Goal: Information Seeking & Learning: Learn about a topic

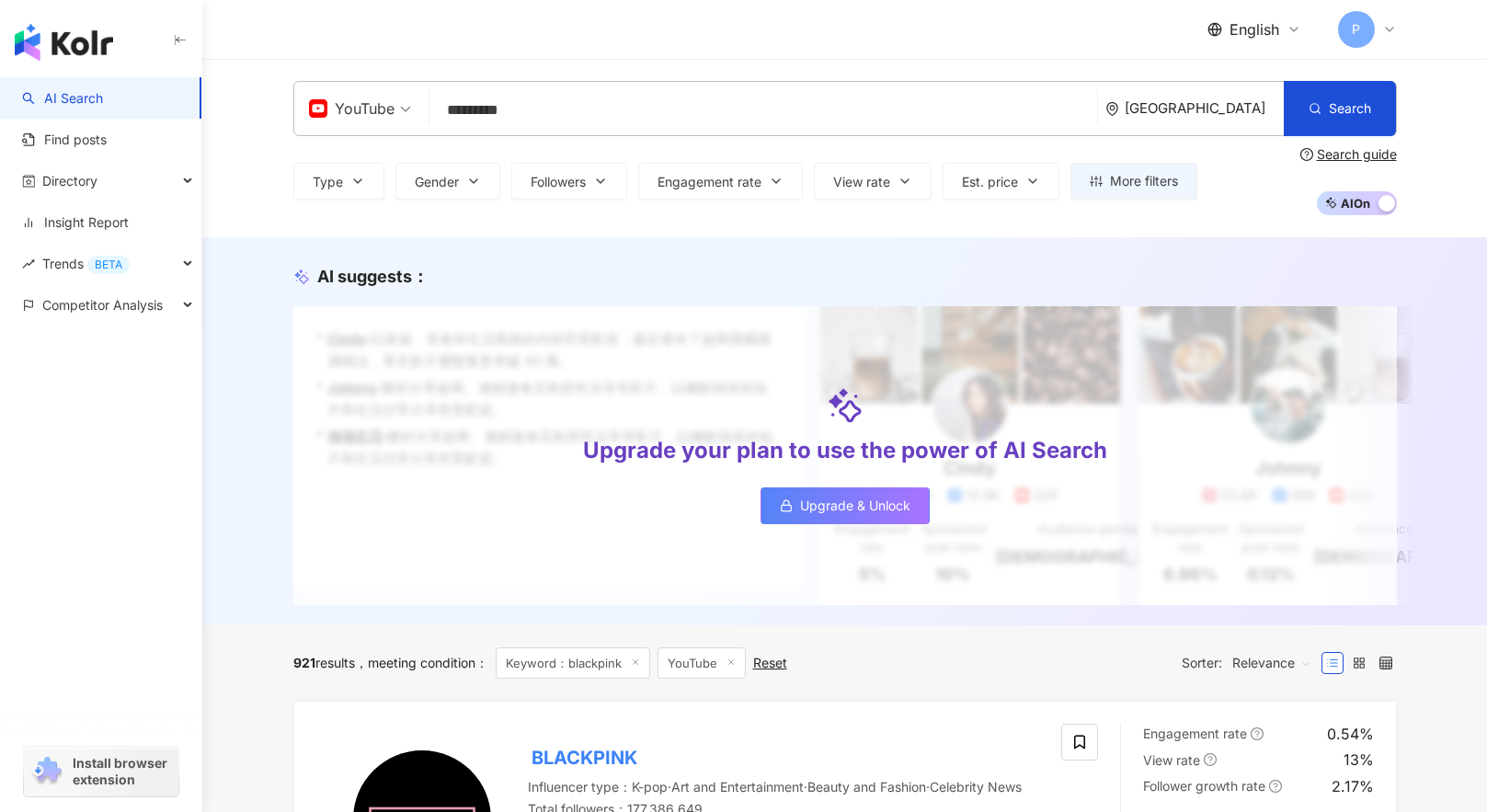
click at [518, 111] on input "*********" at bounding box center [763, 110] width 653 height 35
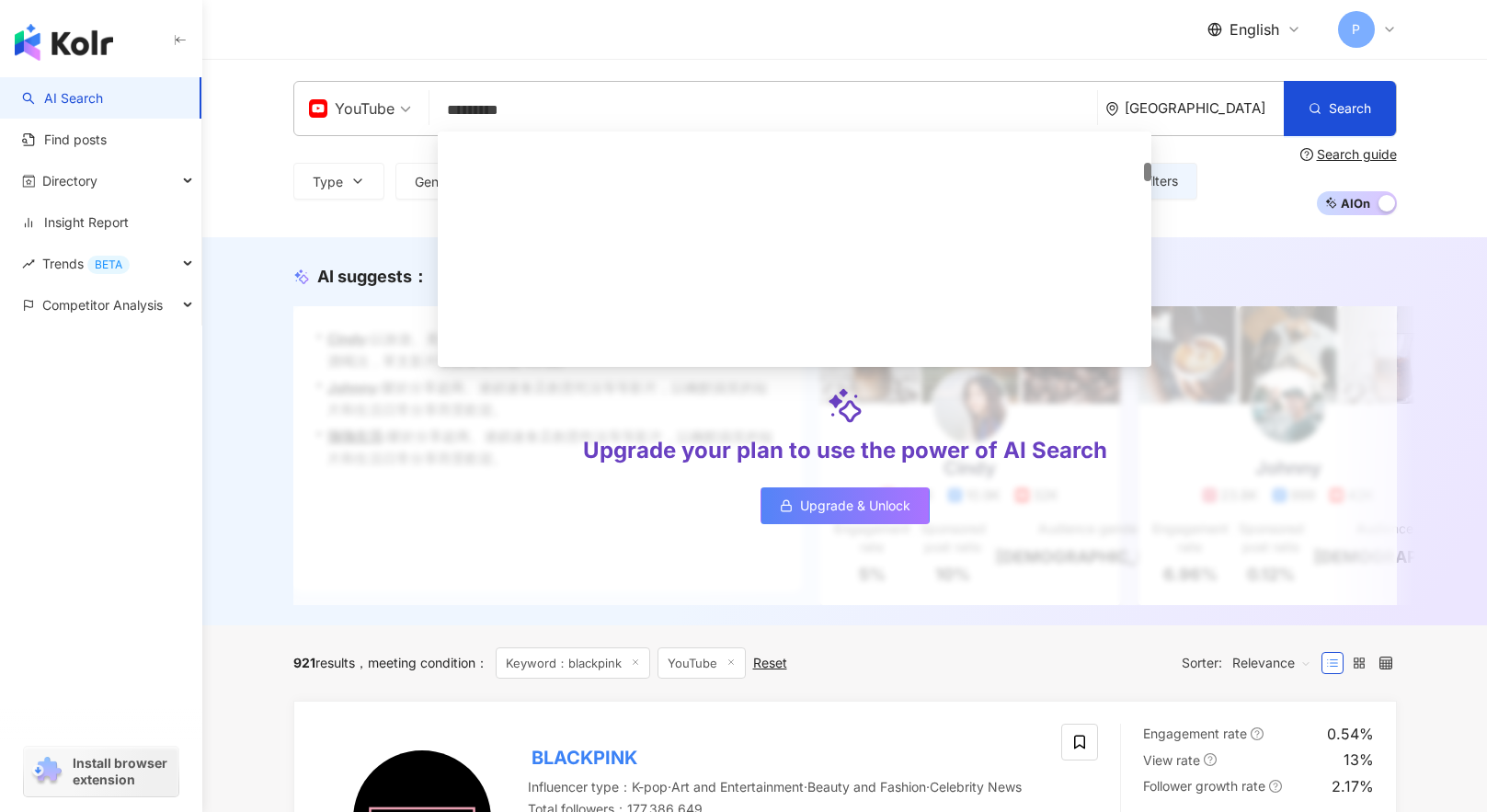
click at [518, 111] on input "*********" at bounding box center [763, 110] width 653 height 35
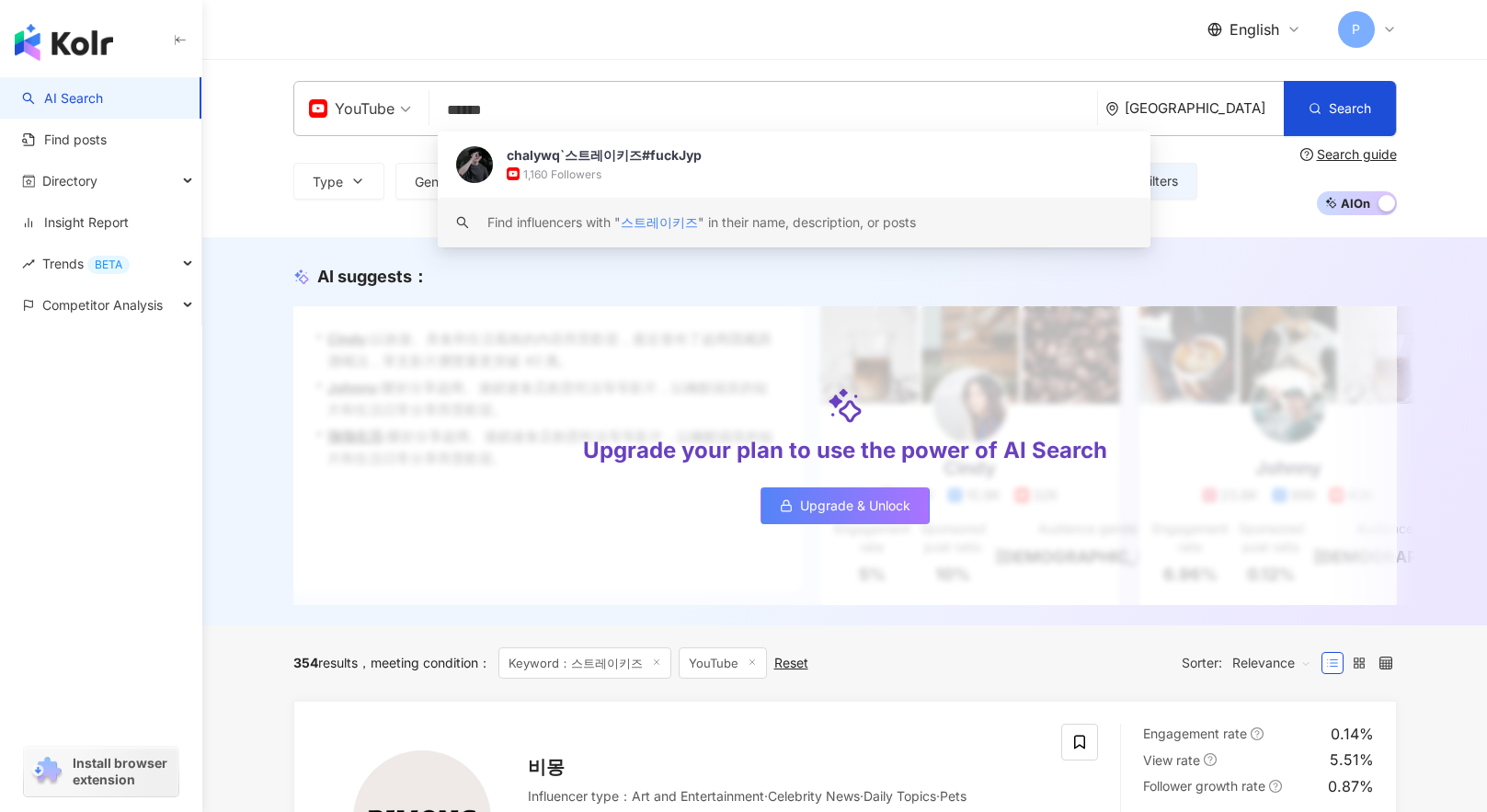
click at [683, 225] on span "스트레이키즈" at bounding box center [658, 222] width 77 height 16
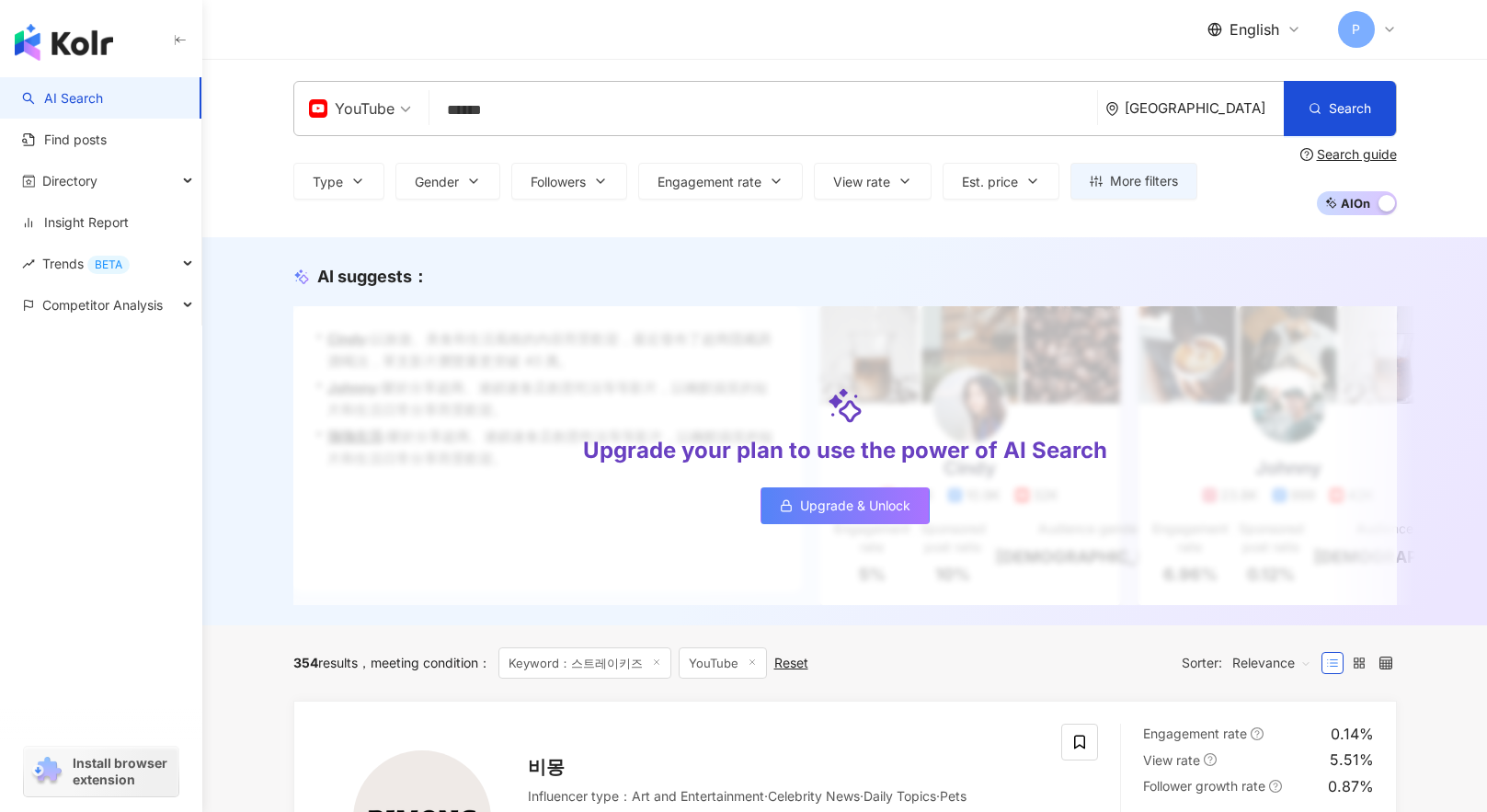
drag, startPoint x: 544, startPoint y: 114, endPoint x: 319, endPoint y: 113, distance: 225.0
click at [319, 113] on div "YouTube 스트레이키즈 ****** [GEOGRAPHIC_DATA] Search [URL][DOMAIN_NAME] keyword chaly…" at bounding box center [845, 108] width 1103 height 56
click at [1303, 108] on button "Search" at bounding box center [1340, 108] width 112 height 56
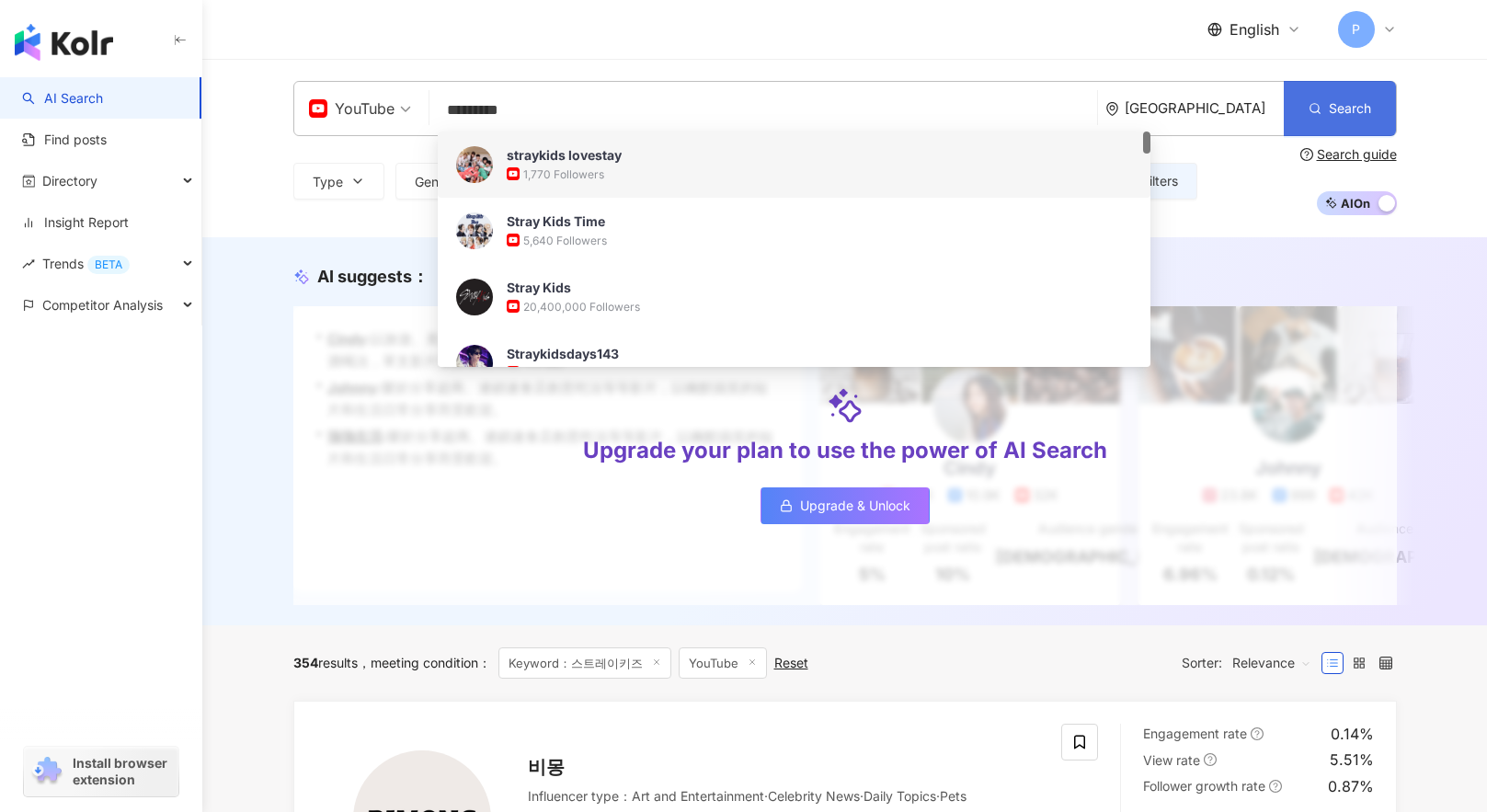
click at [1346, 110] on span "Search" at bounding box center [1350, 108] width 43 height 15
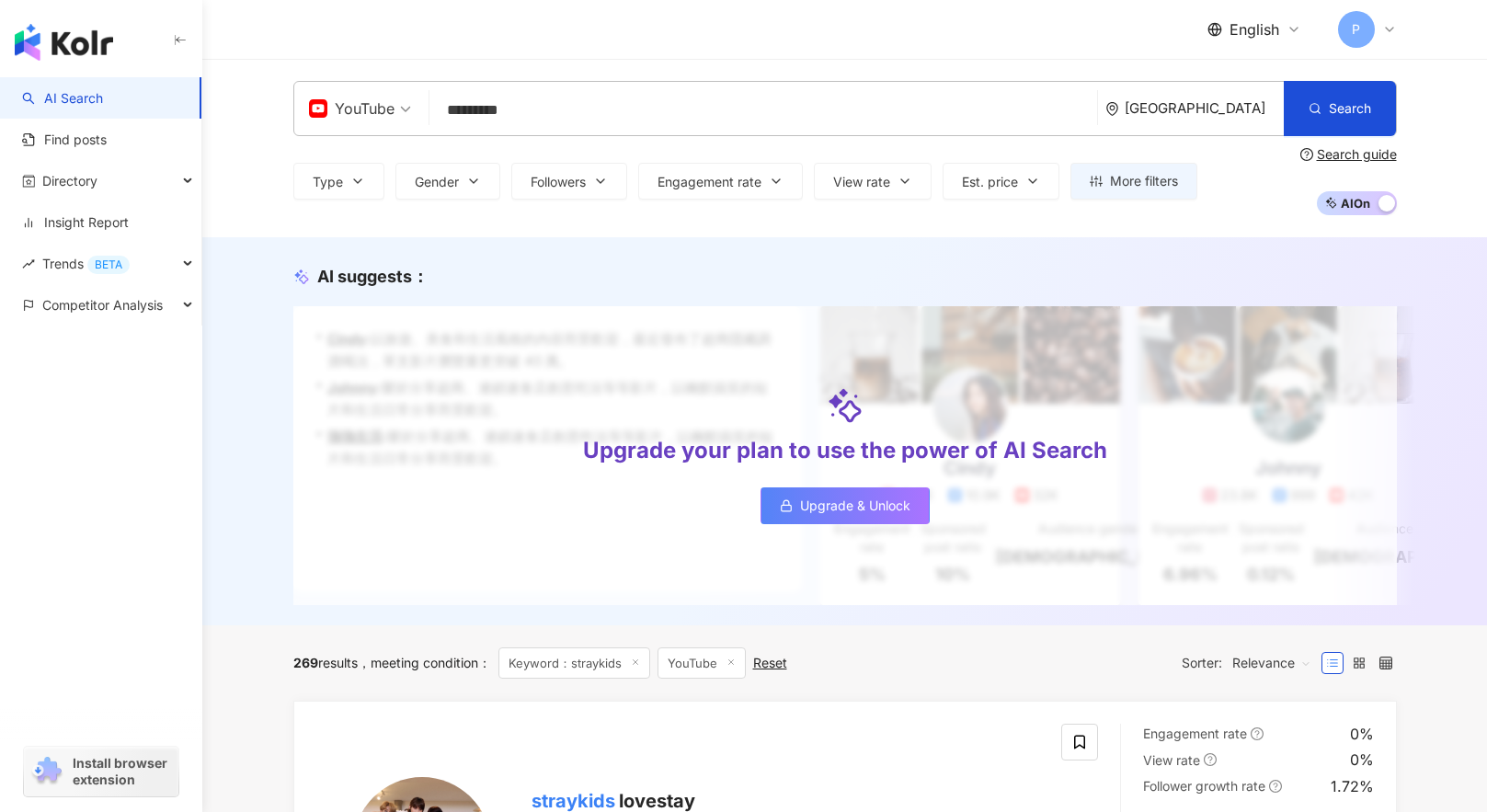
click at [481, 110] on input "*********" at bounding box center [763, 110] width 653 height 35
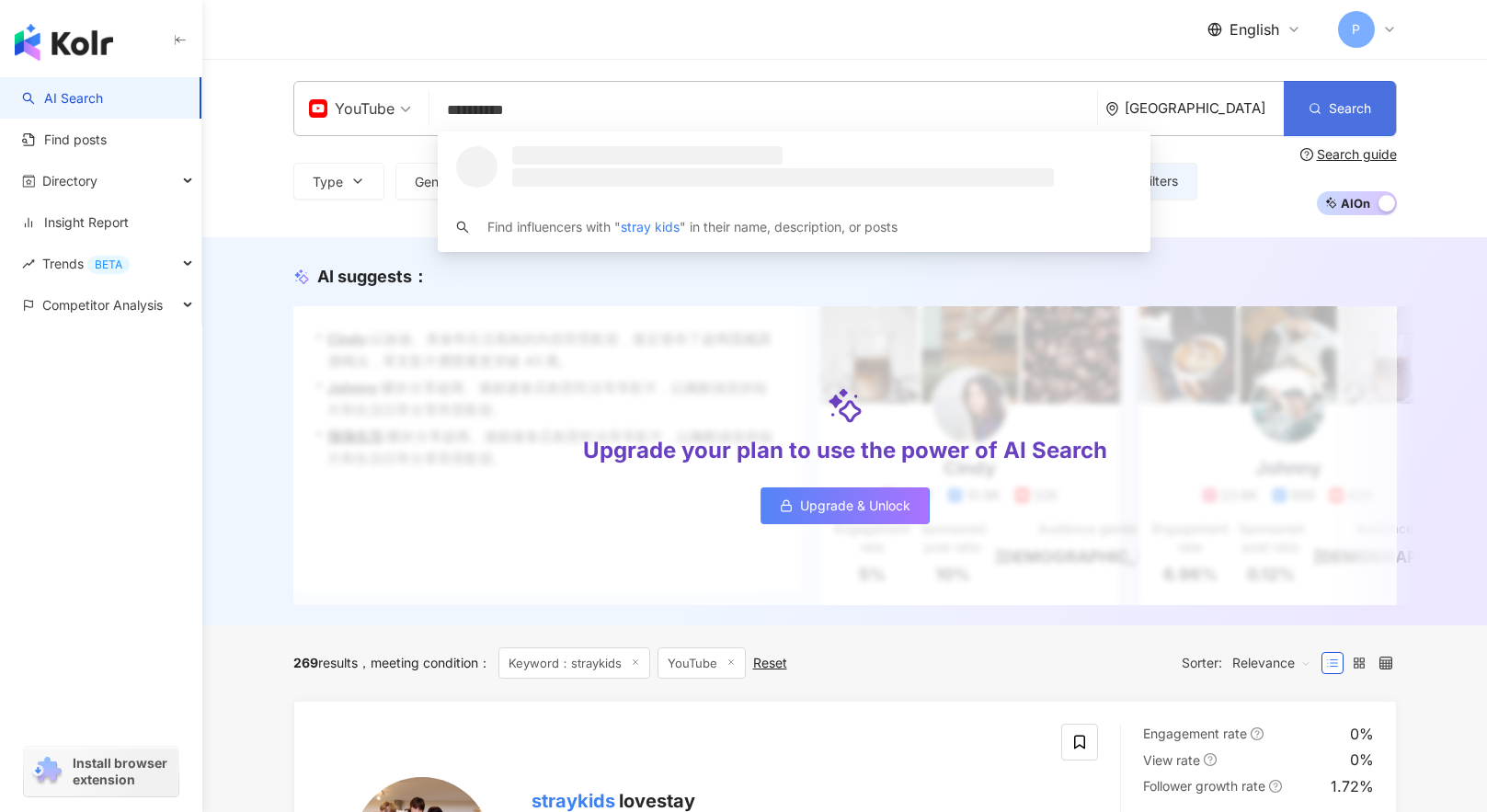
click at [1330, 95] on button "Search" at bounding box center [1340, 108] width 112 height 56
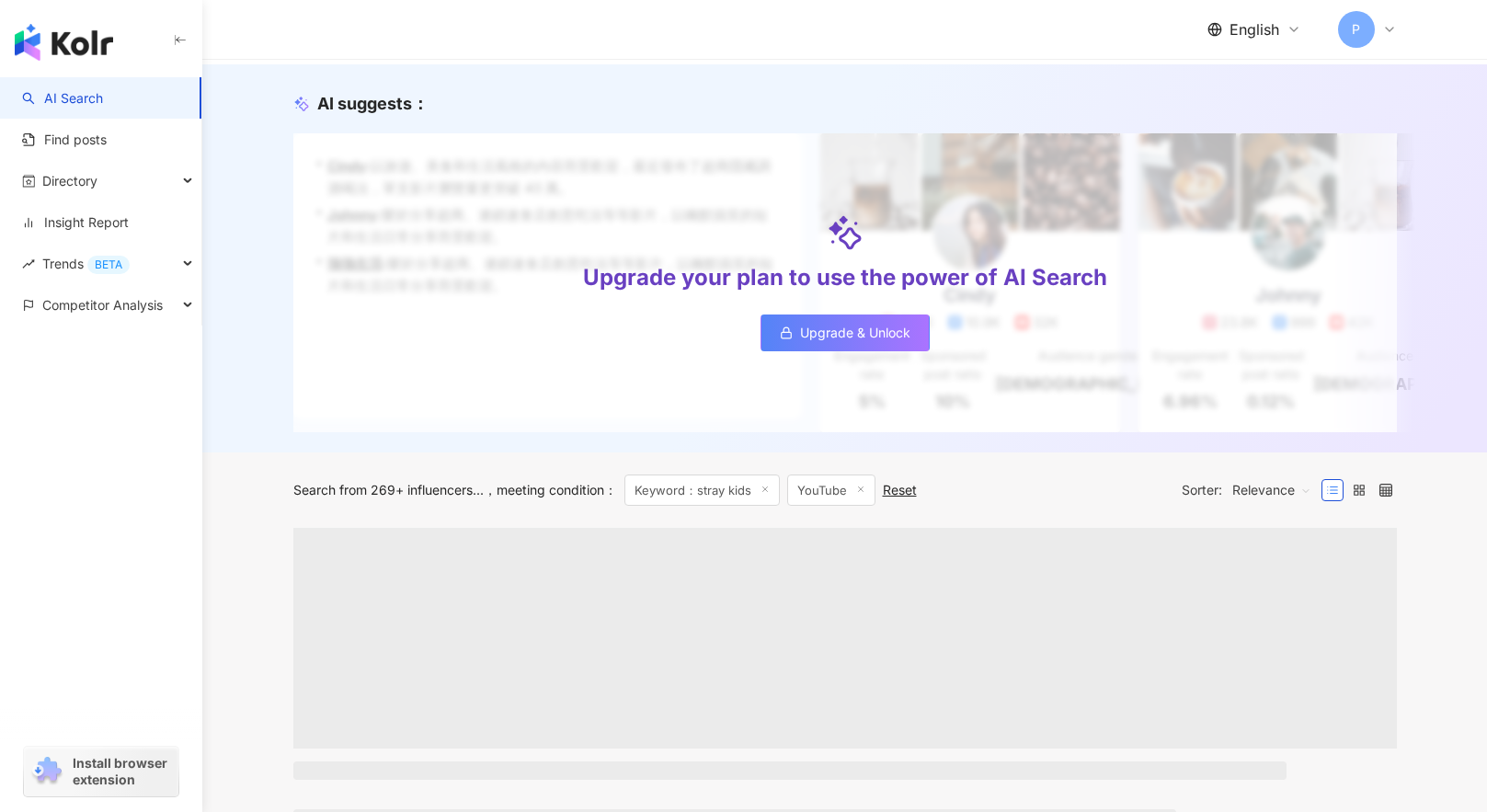
scroll to position [368, 0]
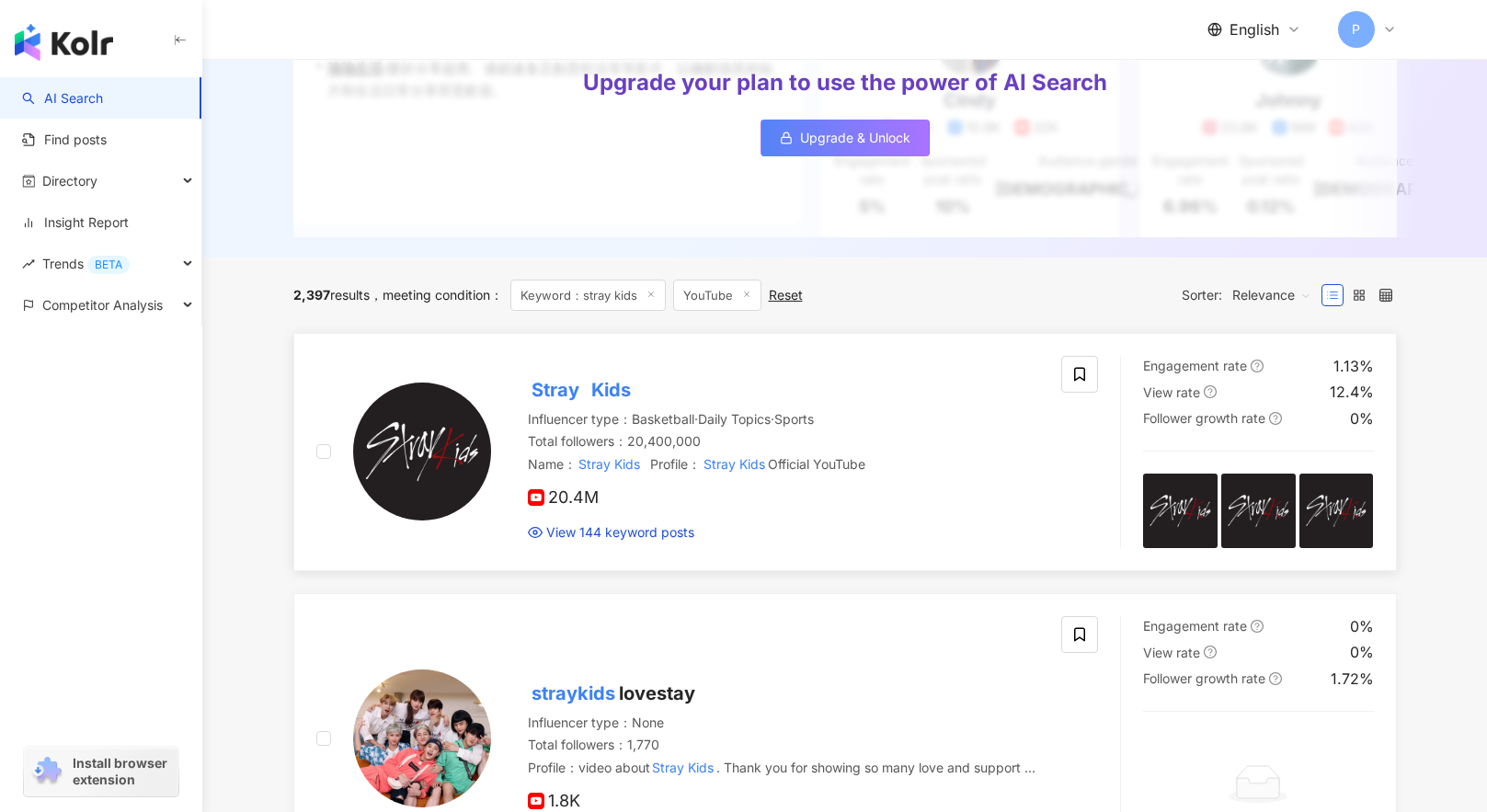
click at [436, 460] on img at bounding box center [422, 451] width 138 height 138
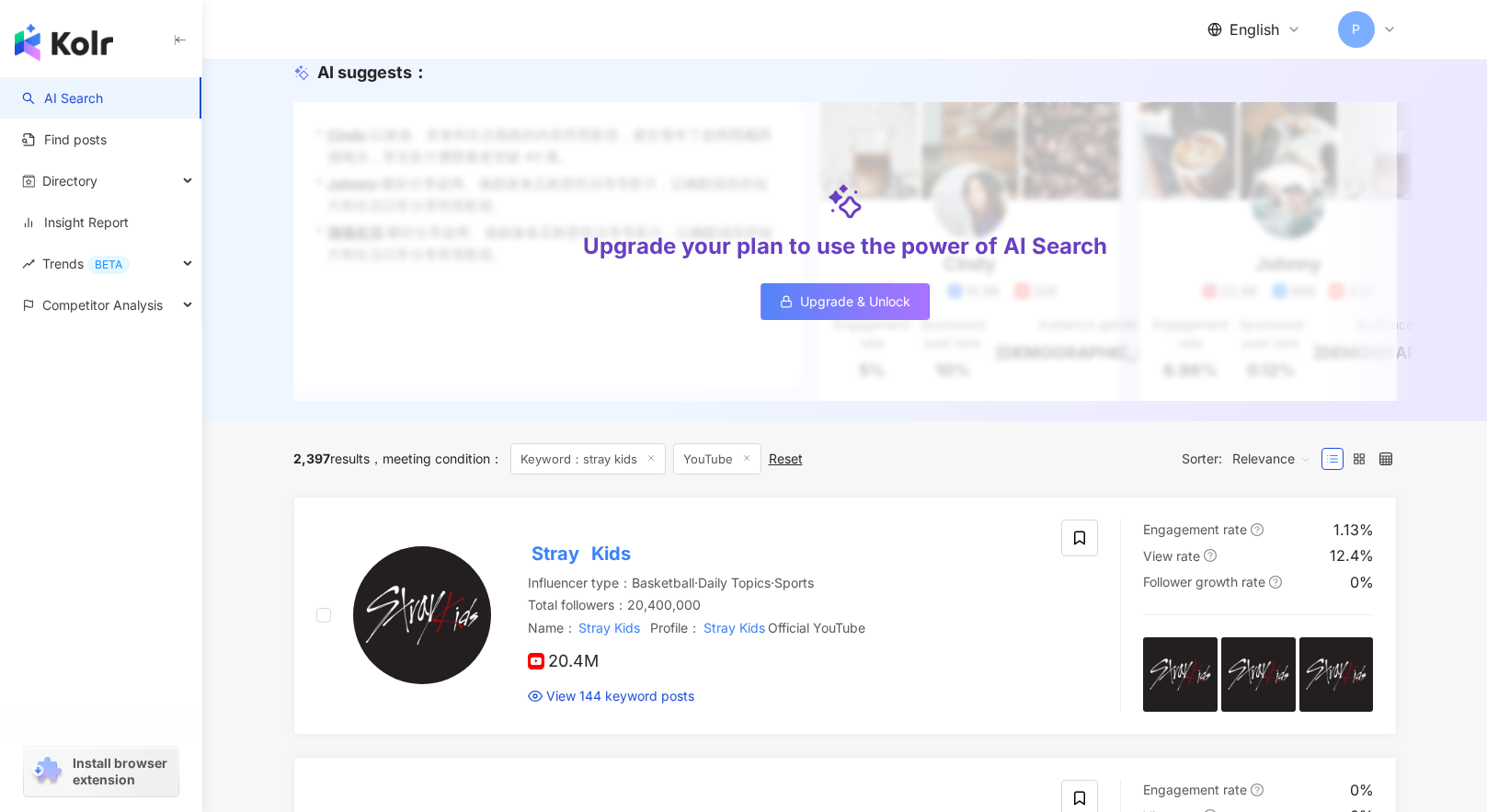
scroll to position [0, 0]
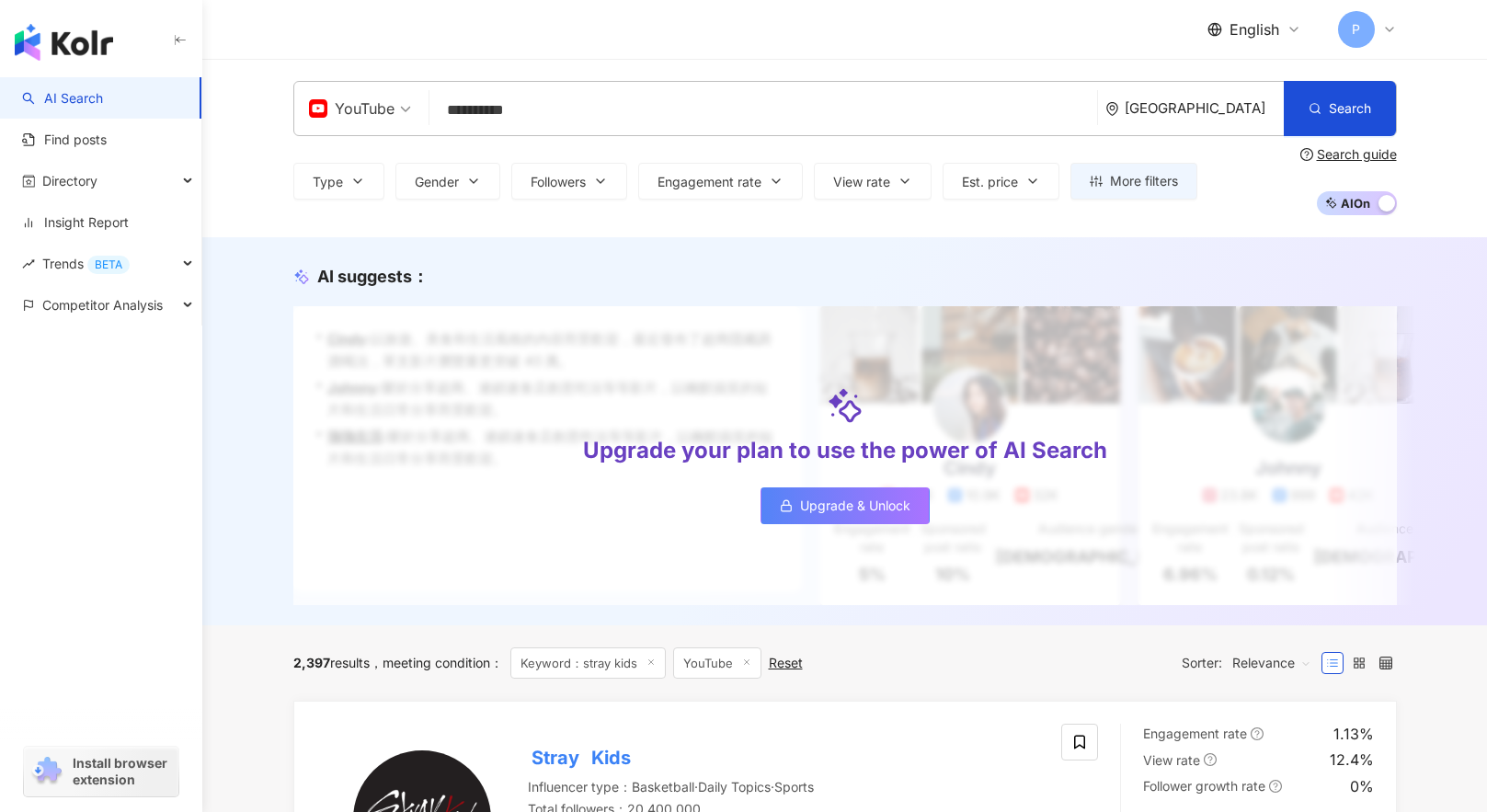
click at [564, 108] on input "**********" at bounding box center [763, 110] width 653 height 35
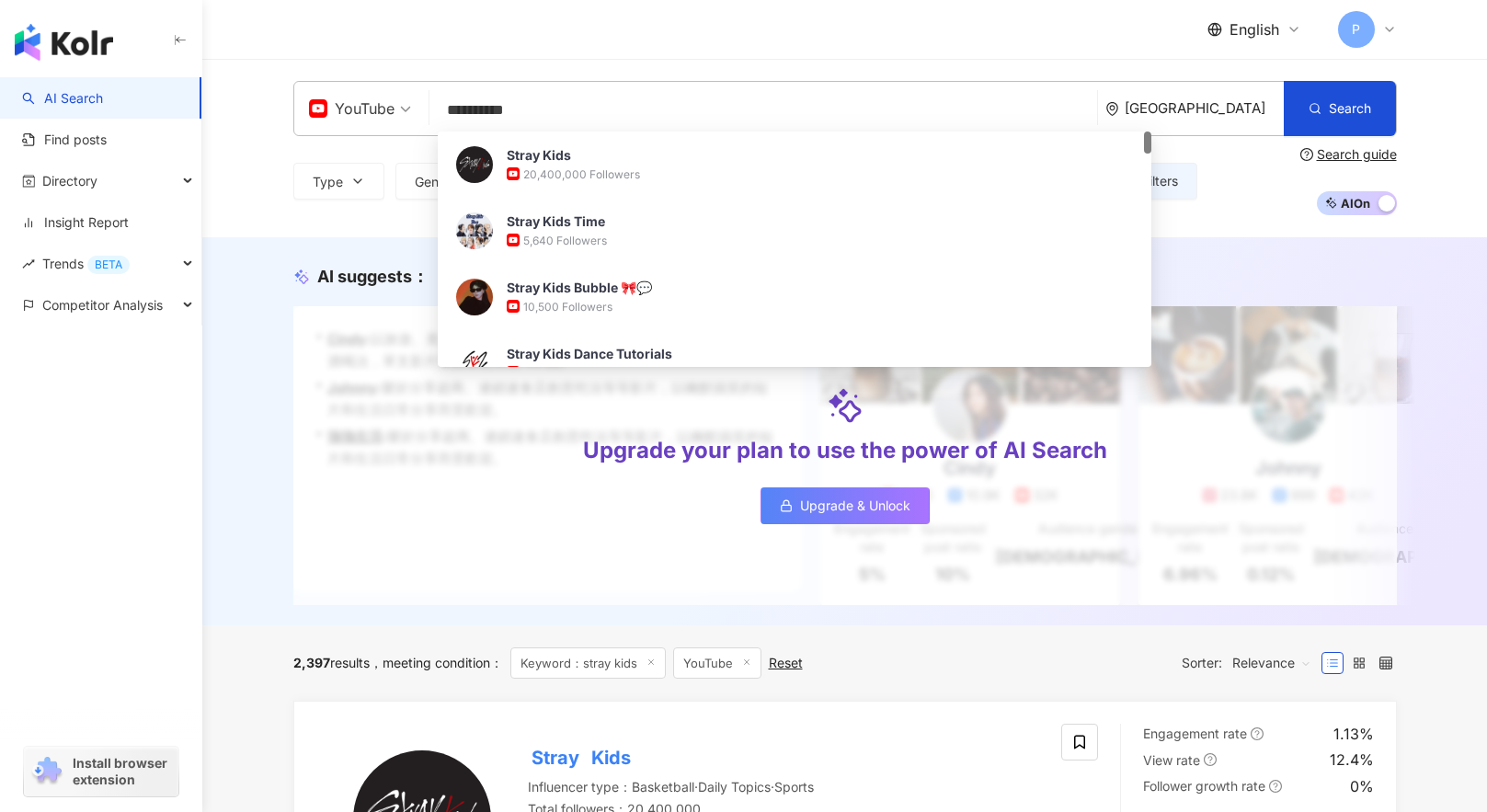
click at [564, 108] on input "**********" at bounding box center [763, 110] width 653 height 35
paste input "**********"
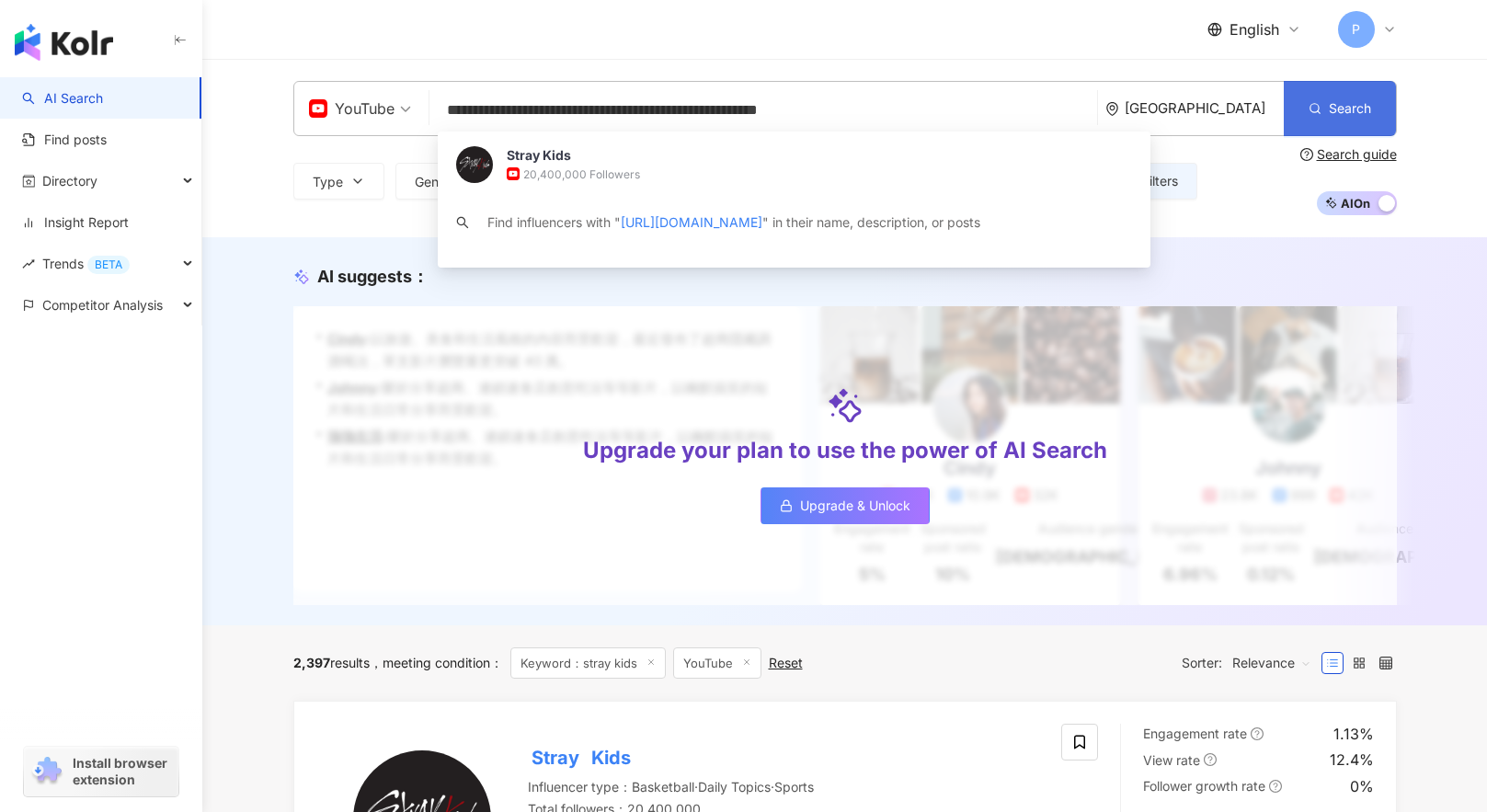
type input "**********"
click at [1331, 111] on span "Search" at bounding box center [1350, 108] width 43 height 15
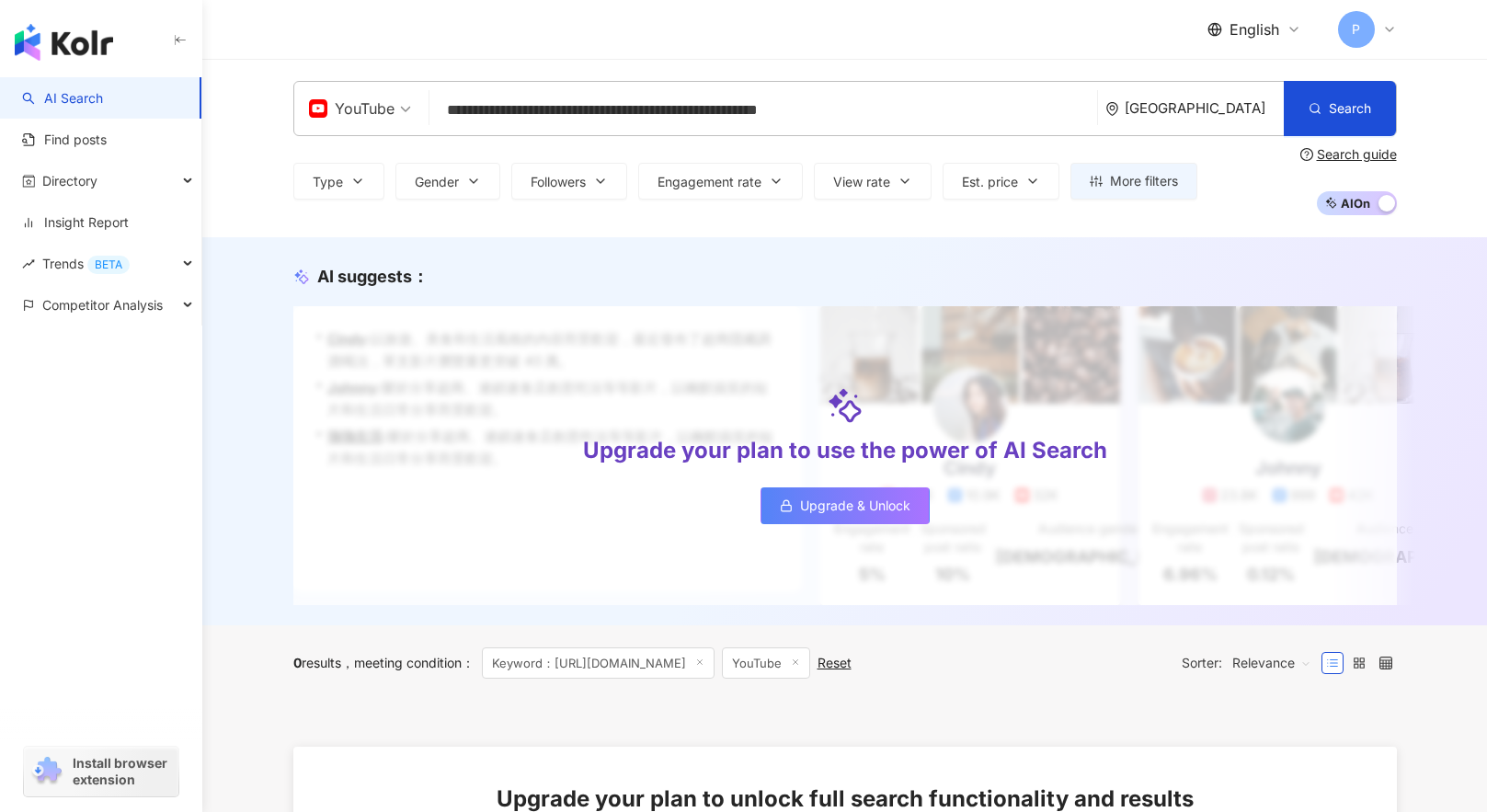
click at [927, 103] on input "**********" at bounding box center [763, 110] width 653 height 35
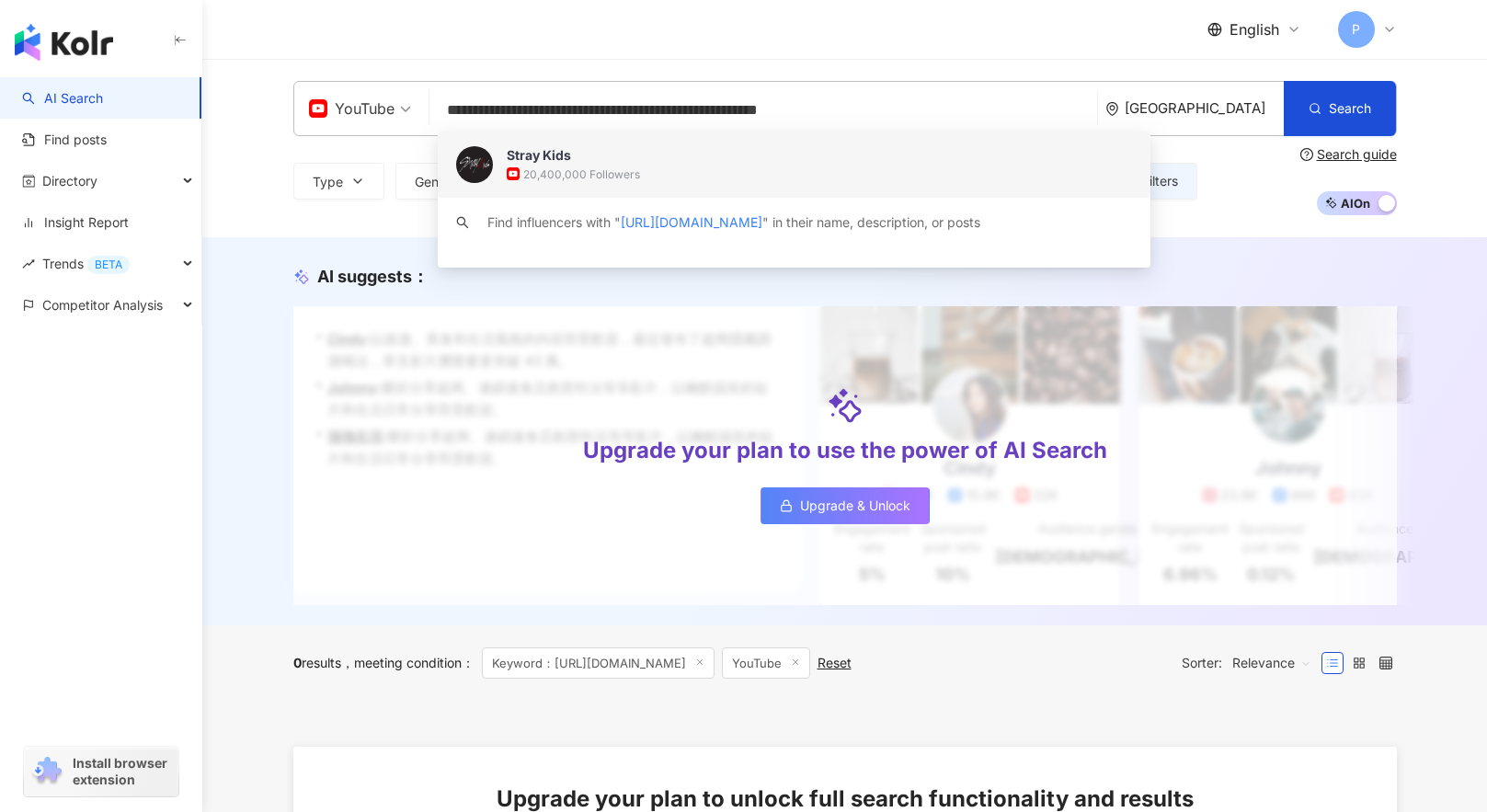
click at [456, 161] on img at bounding box center [475, 165] width 37 height 37
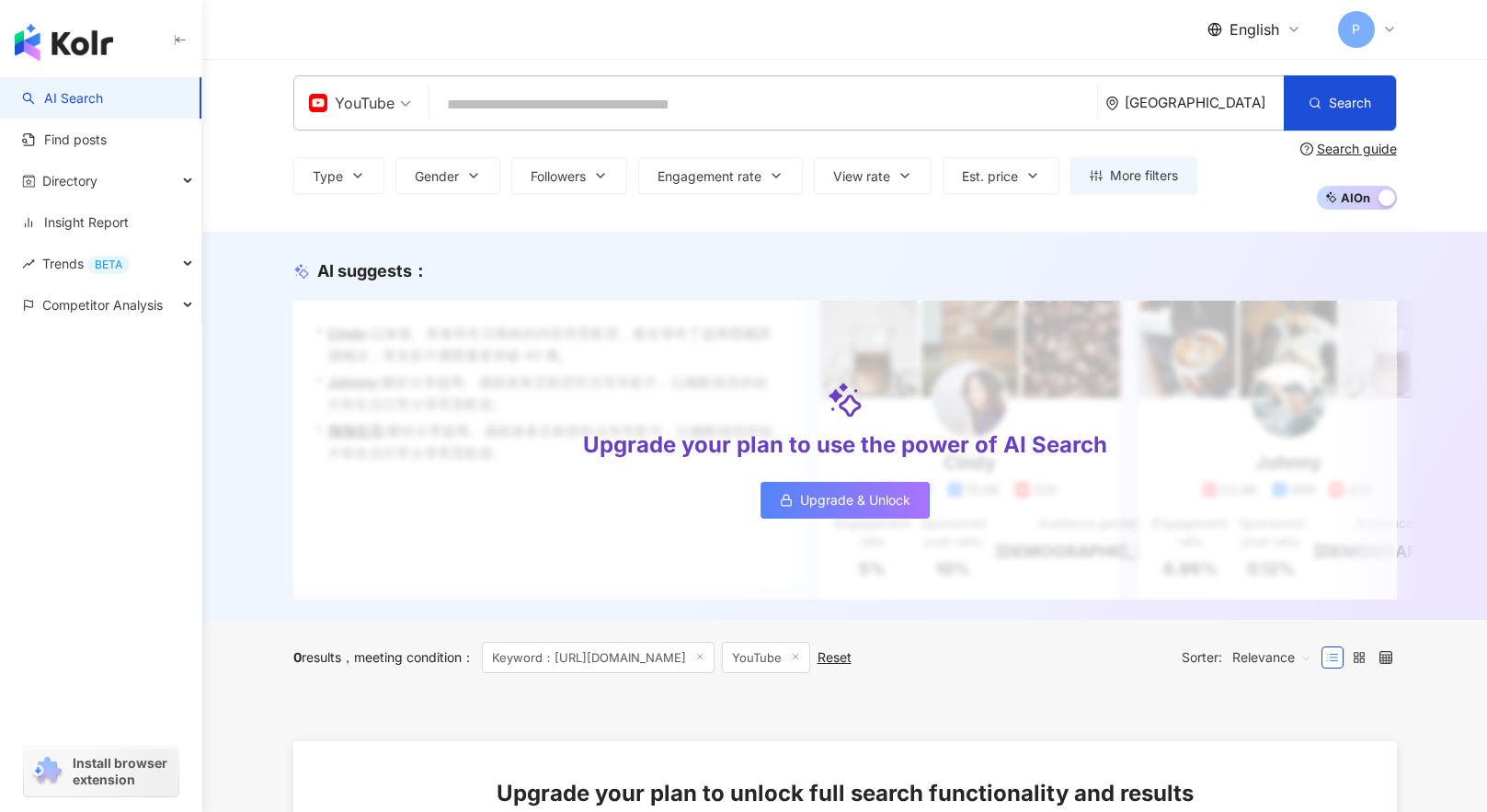
scroll to position [276, 0]
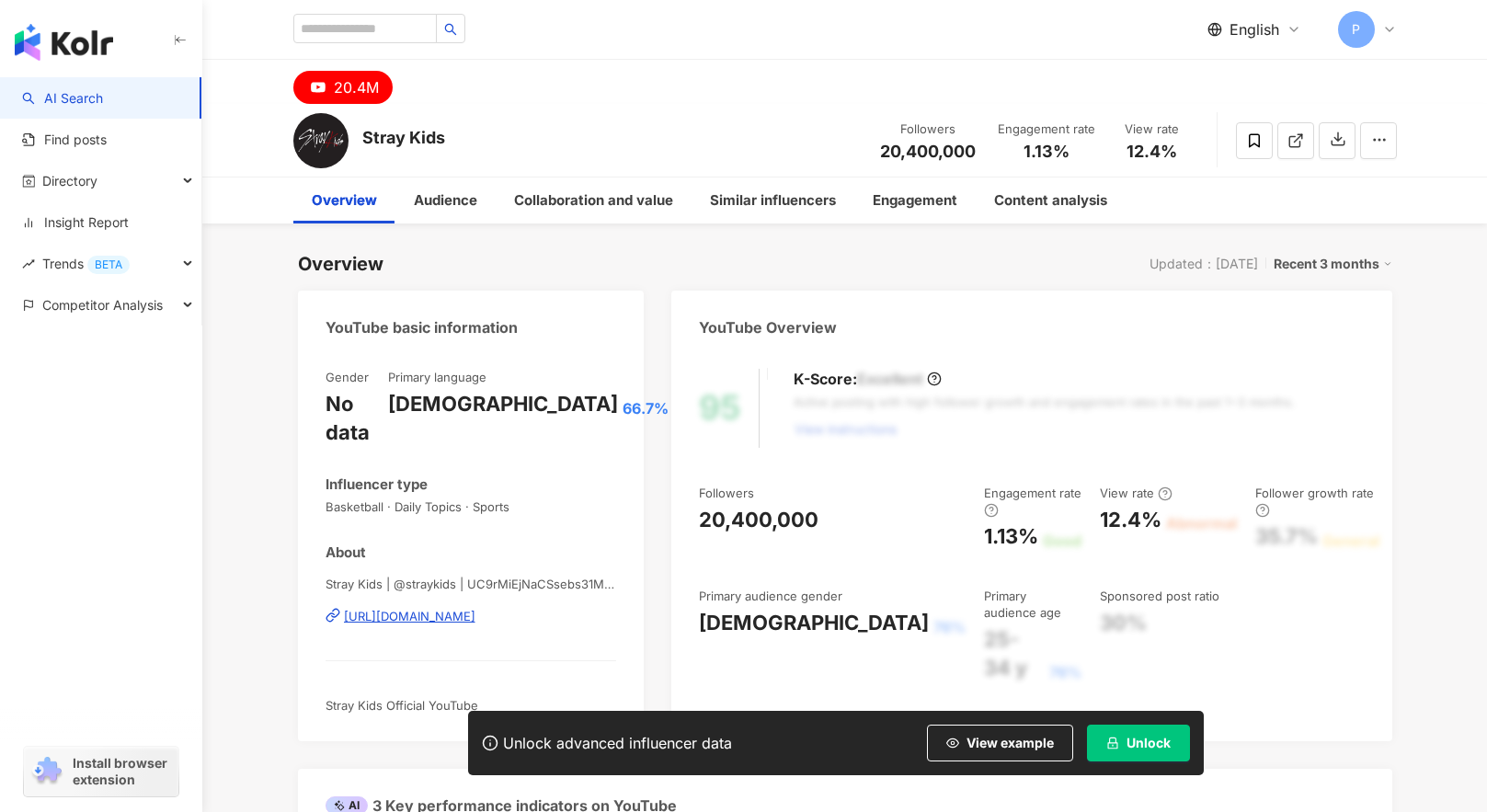
click at [974, 741] on span "View example" at bounding box center [1010, 742] width 87 height 15
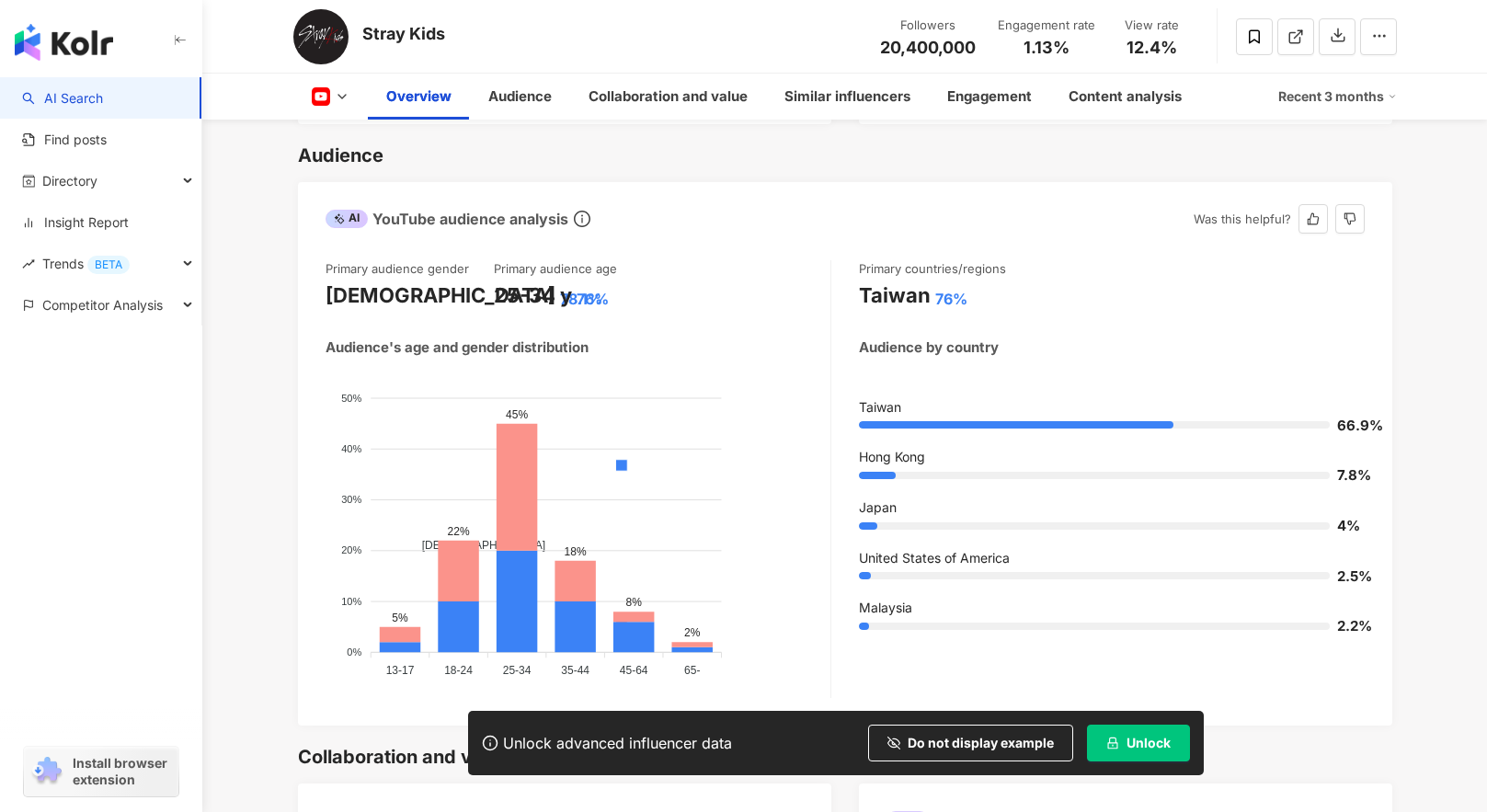
scroll to position [1379, 0]
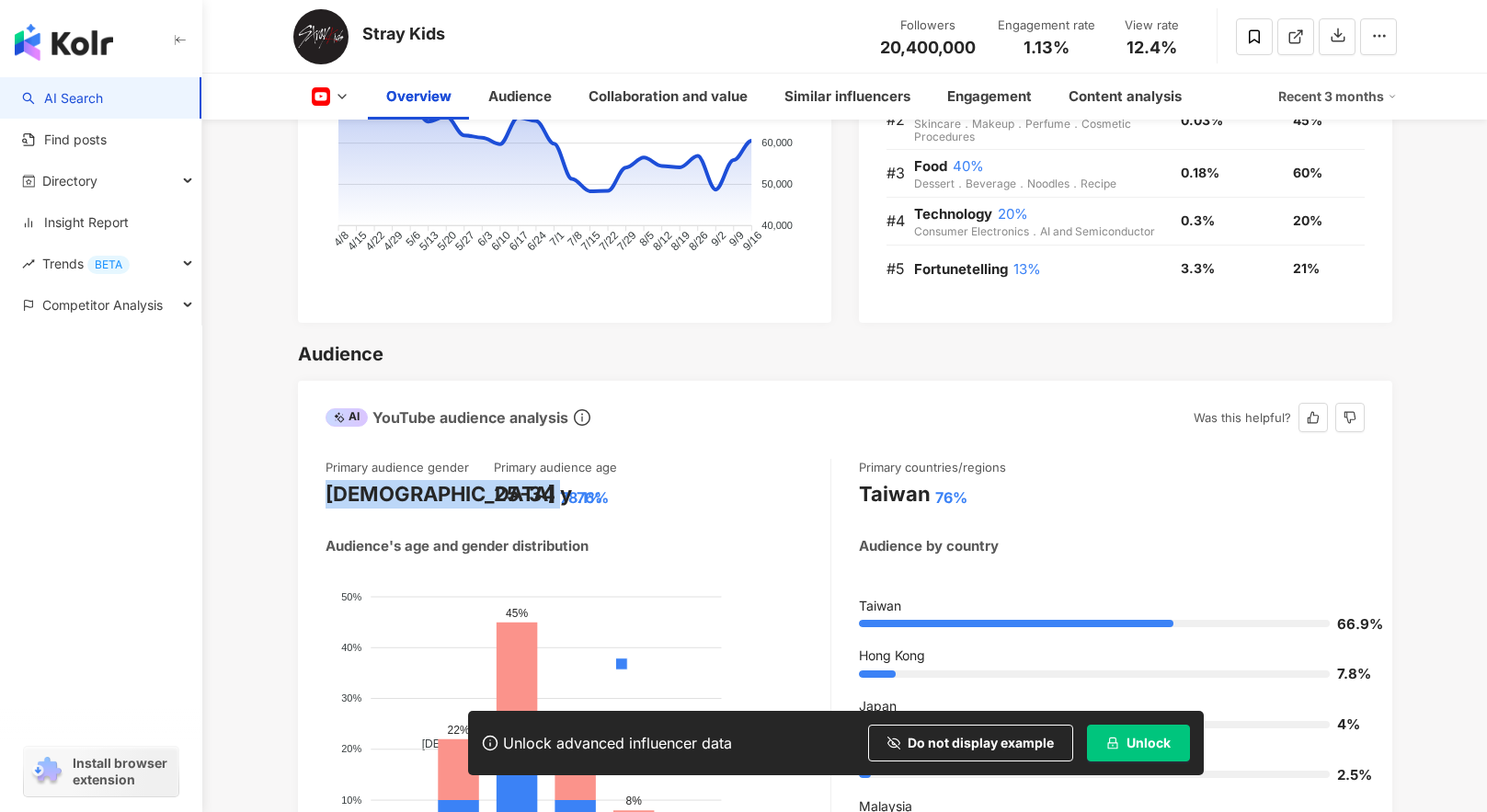
drag, startPoint x: 302, startPoint y: 468, endPoint x: 423, endPoint y: 485, distance: 122.2
click at [405, 466] on div "Primary audience gender Female 78.1% Primary audience age 25-34 y 76% Audience'…" at bounding box center [845, 682] width 1094 height 484
click at [435, 488] on div "Primary audience gender Female 78.1% Primary audience age 25-34 y 76% Audience'…" at bounding box center [578, 678] width 506 height 438
drag, startPoint x: 451, startPoint y: 473, endPoint x: 314, endPoint y: 466, distance: 137.2
click at [314, 466] on div "Primary audience gender Female 78.1% Primary audience age 25-34 y 76% Audience'…" at bounding box center [845, 682] width 1094 height 484
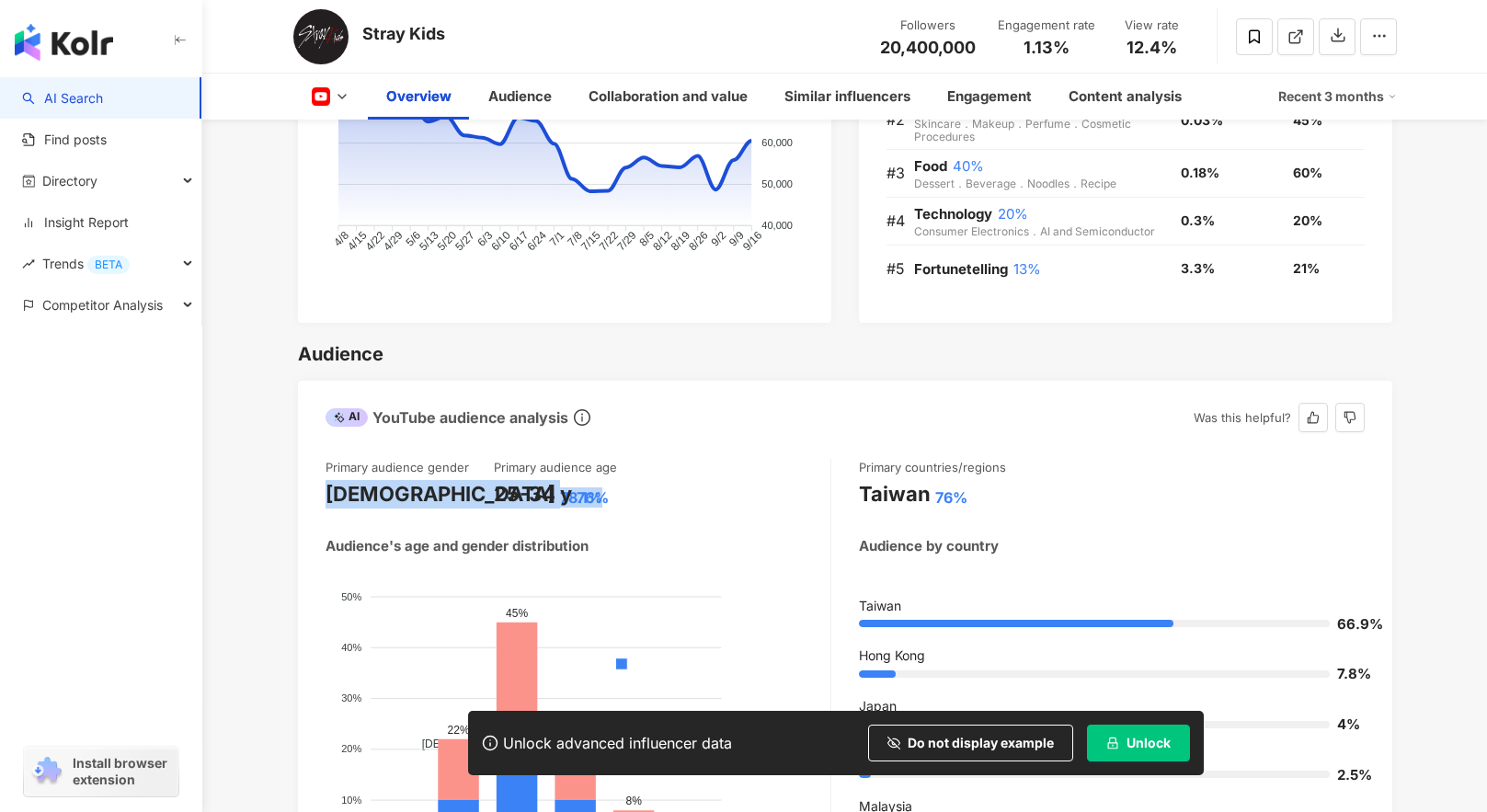
click at [457, 480] on div "Female 78.1%" at bounding box center [410, 494] width 169 height 29
drag, startPoint x: 443, startPoint y: 467, endPoint x: 316, endPoint y: 466, distance: 127.0
click at [316, 466] on div "Primary audience gender Female 78.1% Primary audience age 25-34 y 76% Audience'…" at bounding box center [845, 682] width 1094 height 484
drag, startPoint x: 632, startPoint y: 462, endPoint x: 336, endPoint y: 434, distance: 297.3
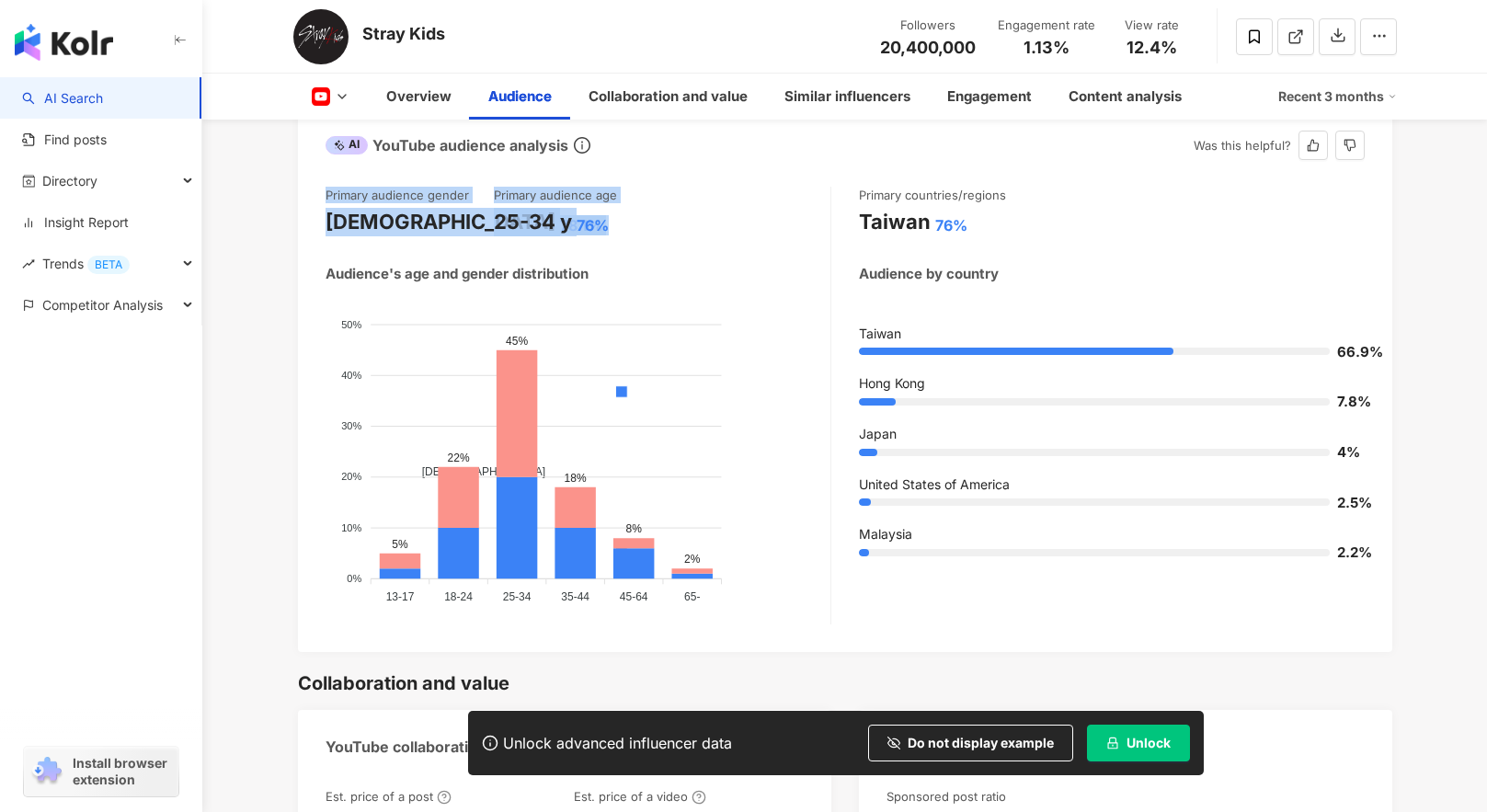
scroll to position [1655, 0]
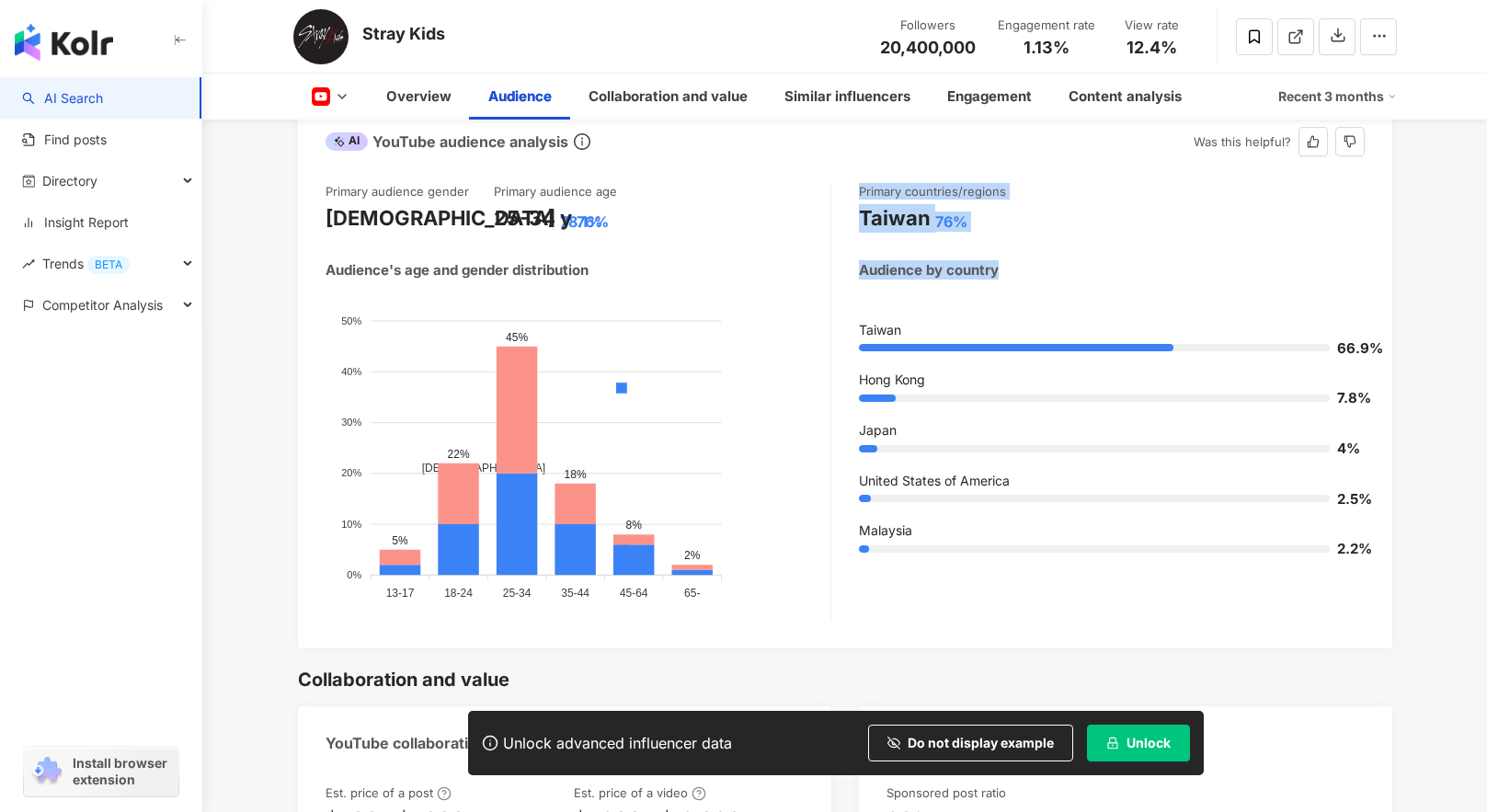
drag, startPoint x: 860, startPoint y: 163, endPoint x: 1020, endPoint y: 224, distance: 171.2
click at [1020, 224] on div "Primary countries/regions Taiwan 76% Audience by country Taiwan 66.9% Hong Kong…" at bounding box center [1112, 401] width 506 height 438
drag, startPoint x: 1029, startPoint y: 240, endPoint x: 871, endPoint y: 157, distance: 178.5
click at [871, 183] on div "Primary countries/regions Taiwan 76% Audience by country Taiwan 66.9% Hong Kong…" at bounding box center [1112, 401] width 506 height 438
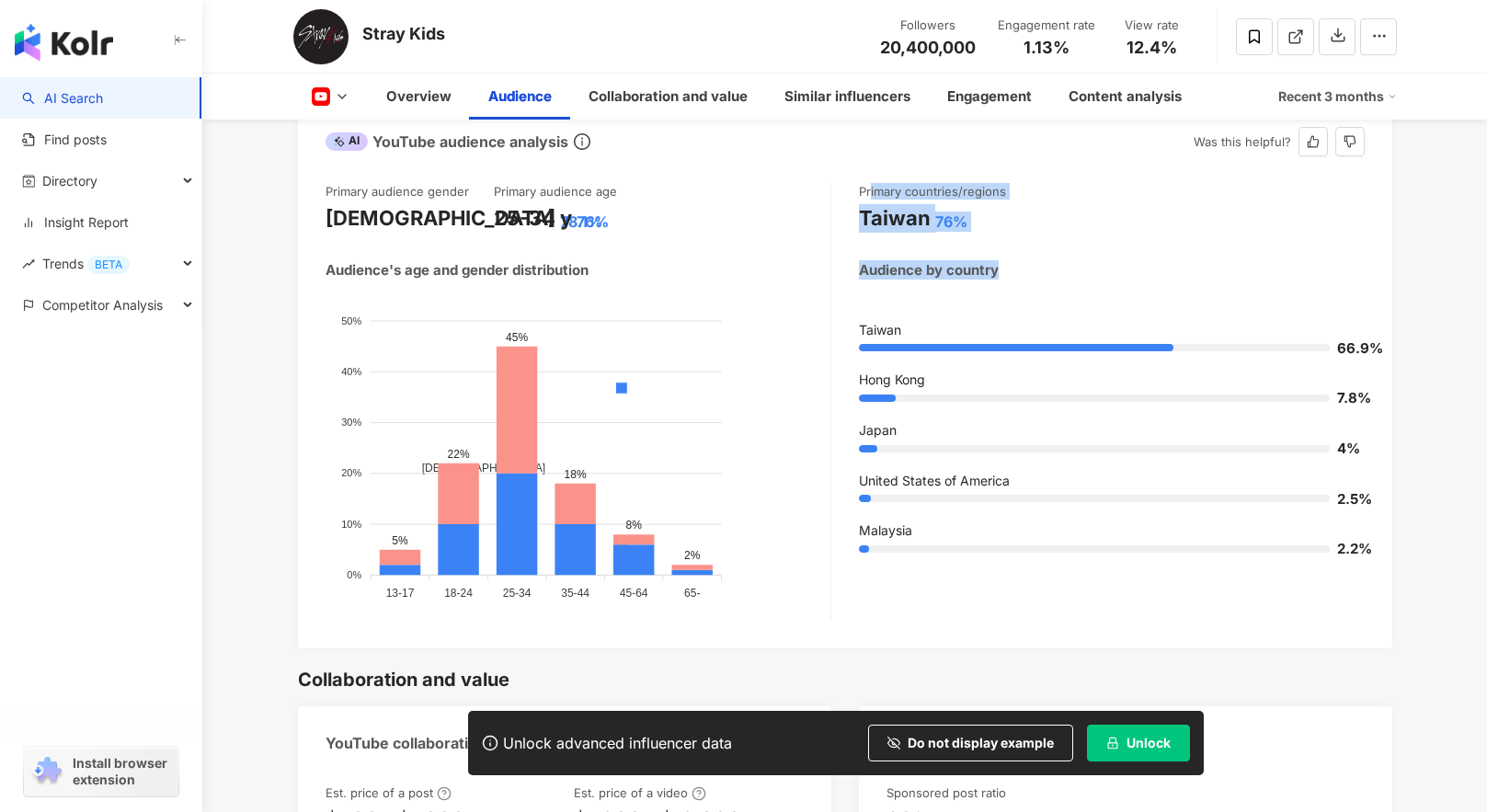
click at [1069, 260] on div "Audience by country" at bounding box center [1112, 277] width 506 height 33
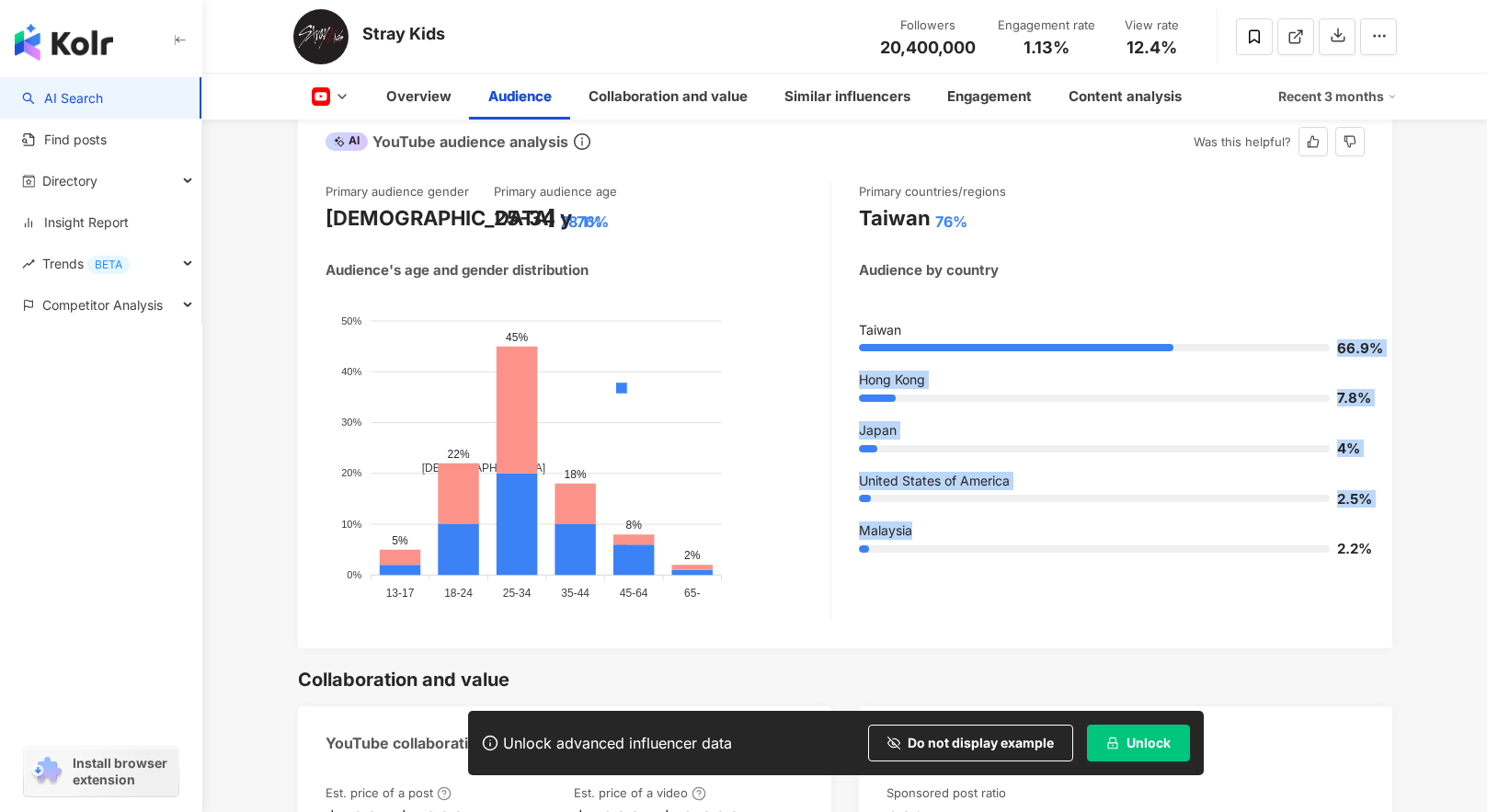
drag, startPoint x: 1338, startPoint y: 325, endPoint x: 1368, endPoint y: 501, distance: 178.5
click at [1368, 500] on div "Primary audience gender Female 78.1% Primary audience age 25-34 y 76% Audience'…" at bounding box center [845, 407] width 1094 height 484
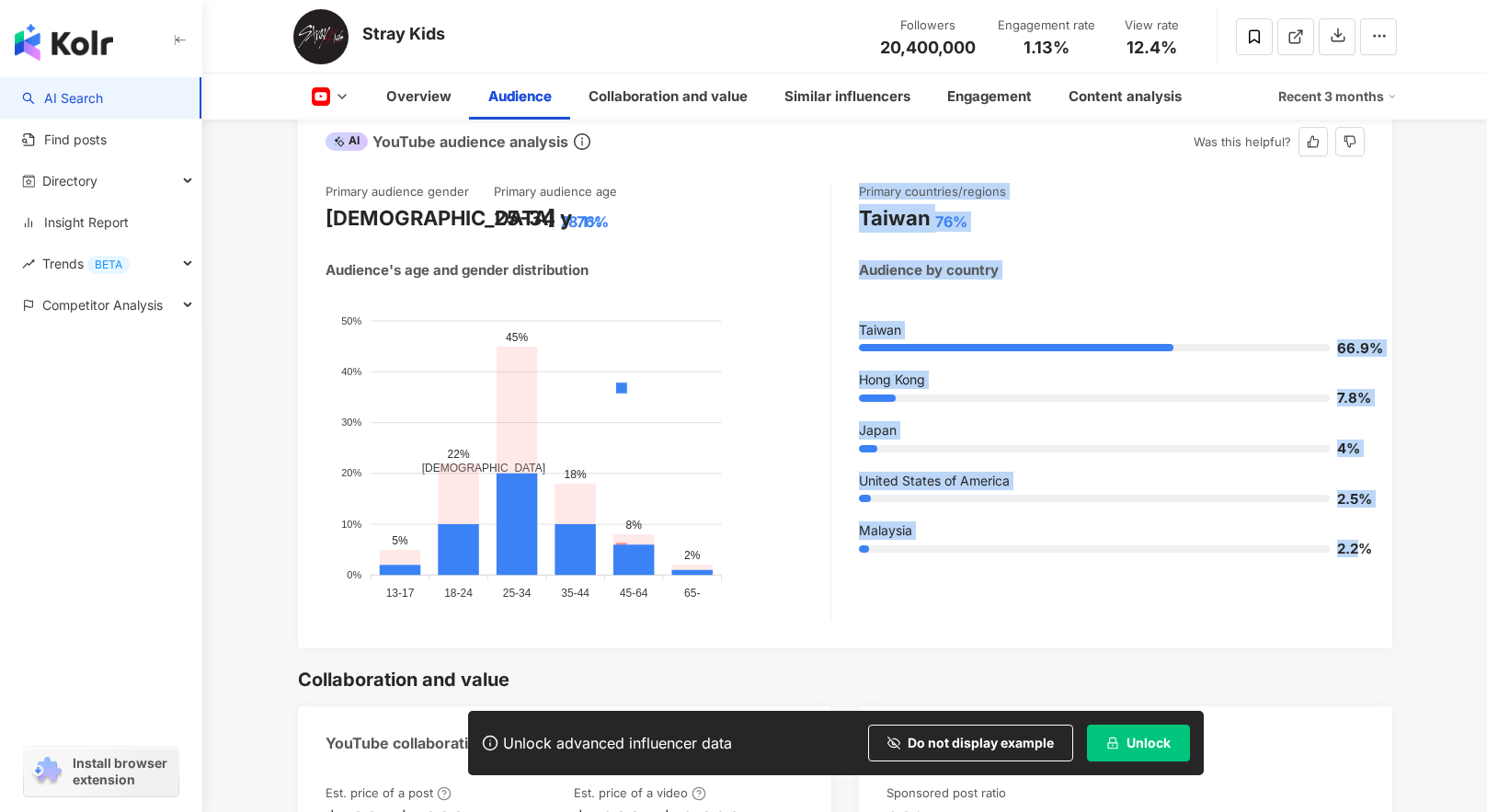
drag, startPoint x: 1366, startPoint y: 514, endPoint x: 841, endPoint y: 289, distance: 571.2
click at [816, 289] on div "Primary audience gender Female 78.1% Primary audience age 25-34 y 76% Audience'…" at bounding box center [845, 401] width 1039 height 438
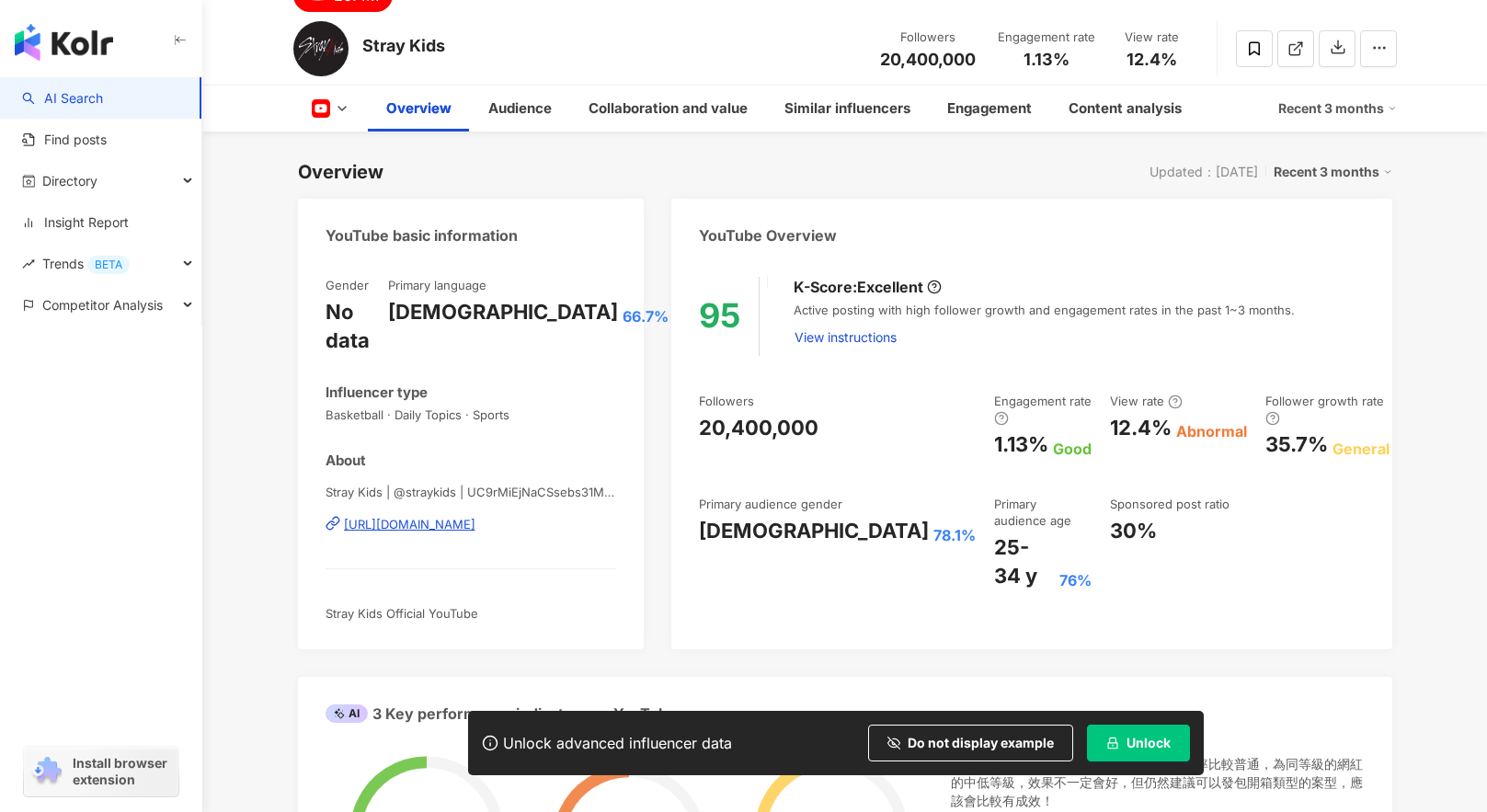
scroll to position [0, 0]
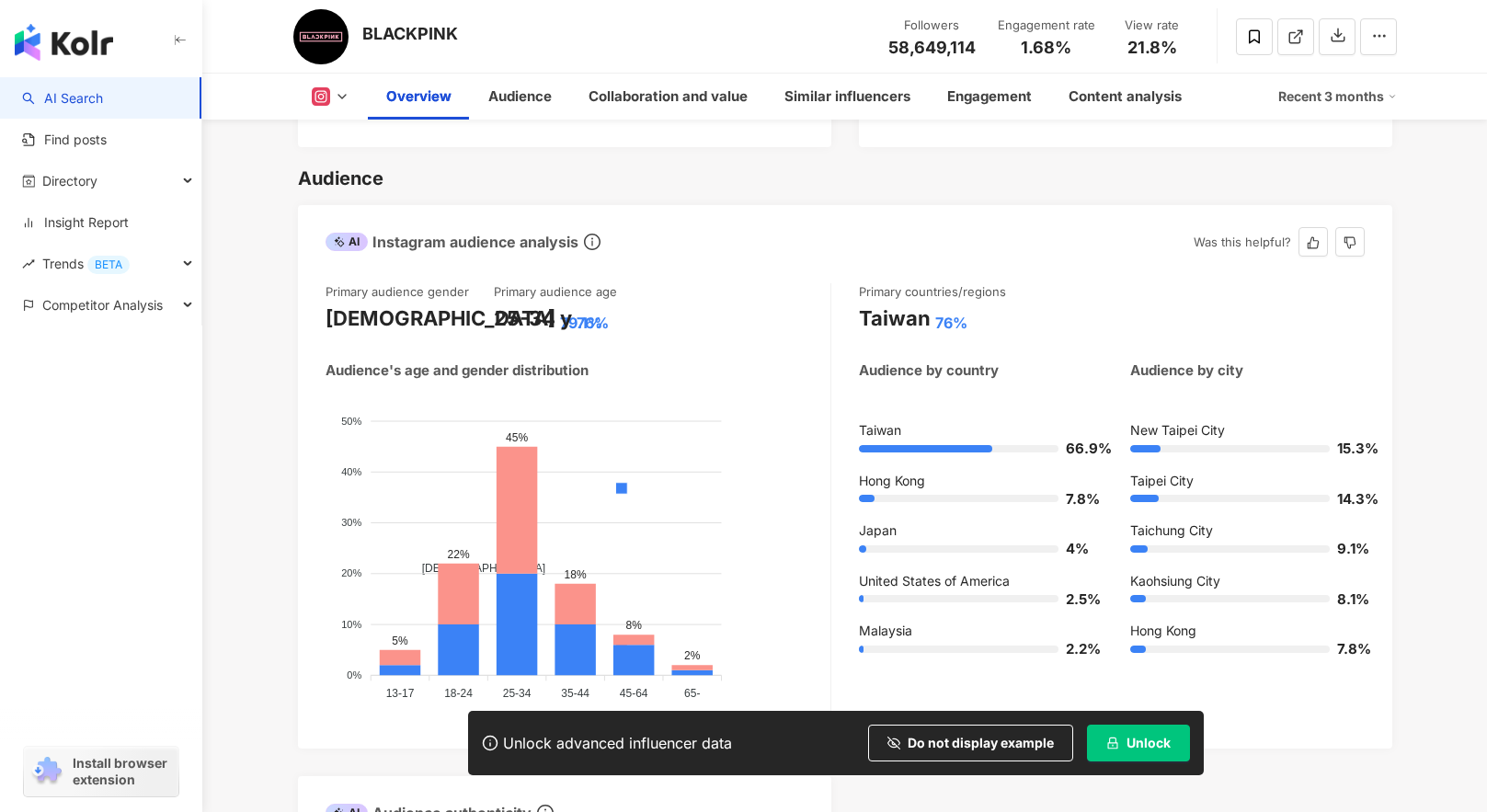
scroll to position [1487, 0]
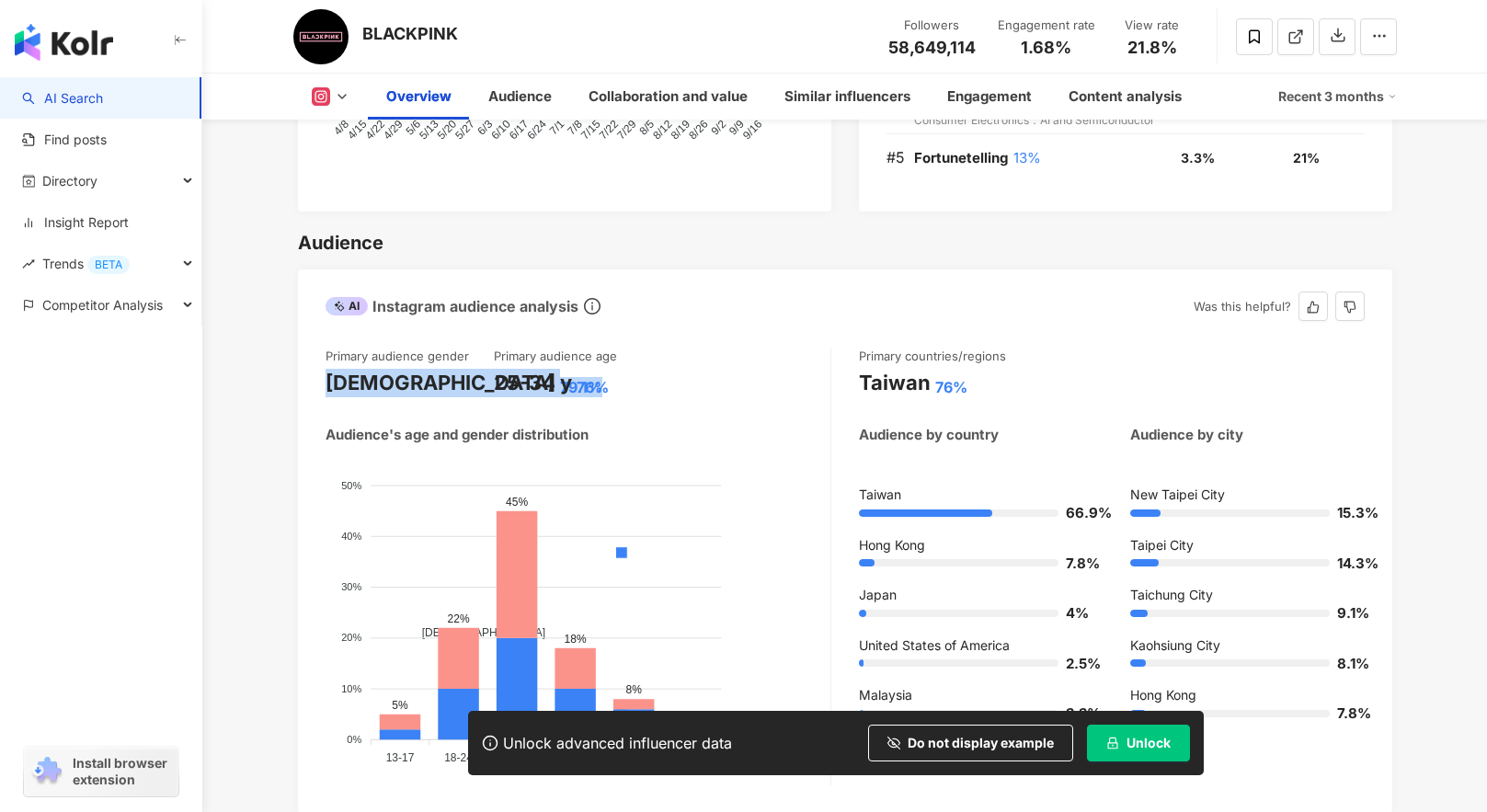
drag, startPoint x: 448, startPoint y: 394, endPoint x: 326, endPoint y: 379, distance: 122.9
click at [326, 379] on div "Female 79.1%" at bounding box center [410, 383] width 169 height 29
drag, startPoint x: 631, startPoint y: 401, endPoint x: 339, endPoint y: 399, distance: 292.0
click at [339, 399] on div "Primary audience gender Female 79.1% Primary audience age 25-34 y 76% Audience'…" at bounding box center [578, 566] width 506 height 438
click at [653, 395] on div "25-34 y 76%" at bounding box center [578, 383] width 169 height 29
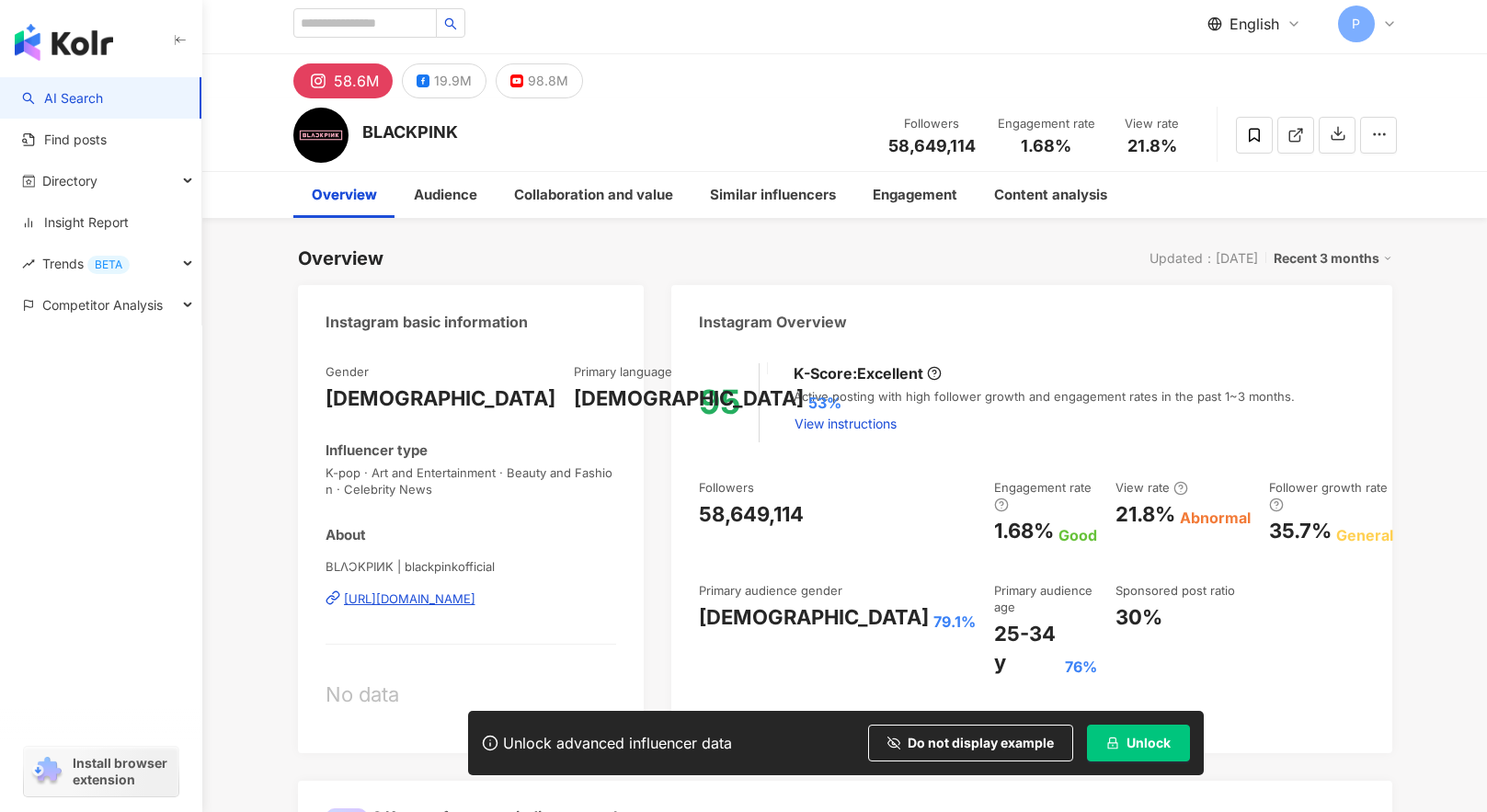
scroll to position [0, 0]
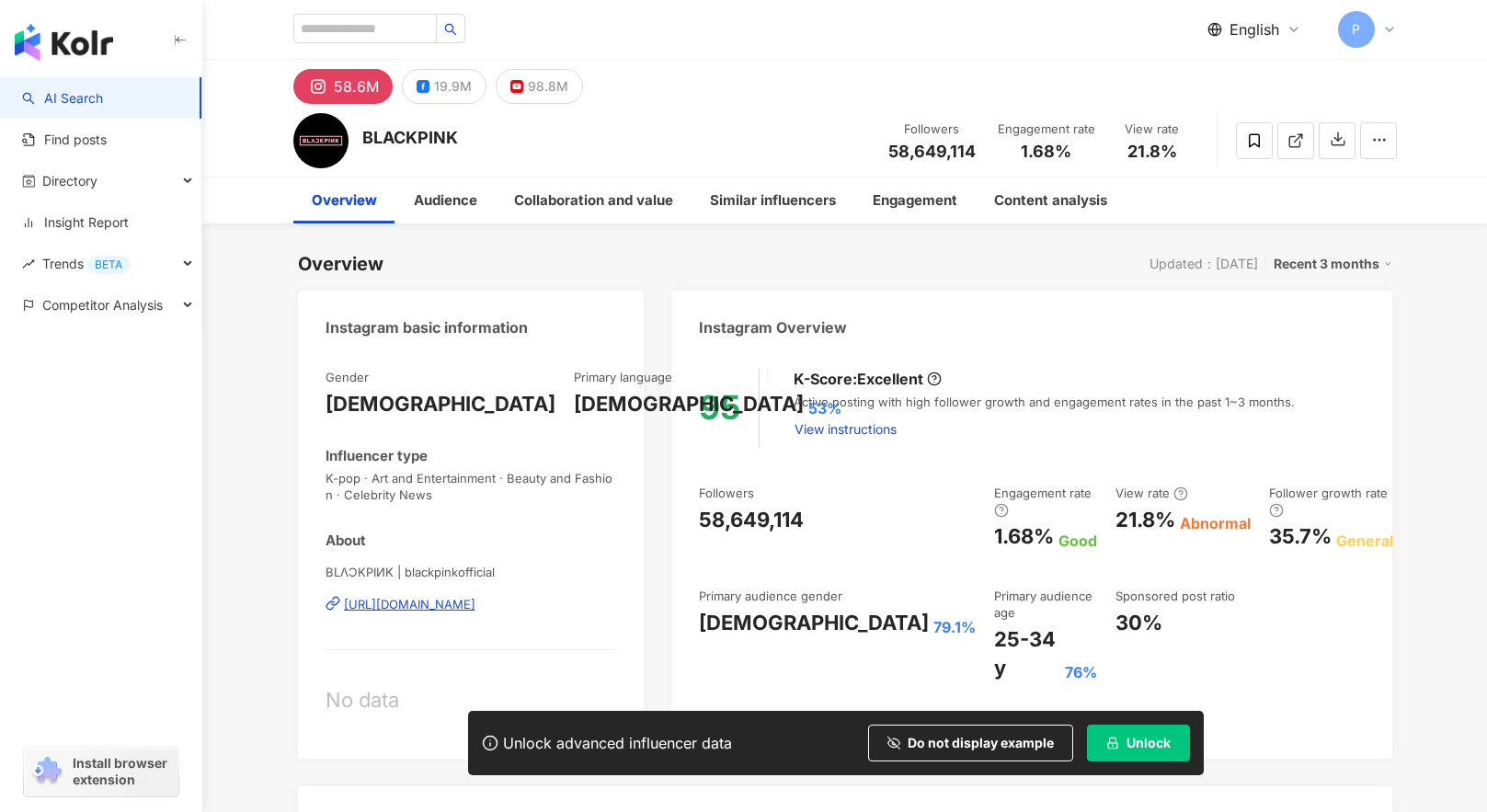
click at [1328, 268] on div "Recent 3 months" at bounding box center [1333, 264] width 119 height 24
click at [793, 196] on div "Similar influencers" at bounding box center [773, 200] width 126 height 22
drag, startPoint x: 508, startPoint y: 379, endPoint x: 512, endPoint y: 442, distance: 63.1
click at [563, 435] on div "Gender Female Primary language Korean 53% Influencer type K-pop · Art and Enter…" at bounding box center [471, 550] width 291 height 362
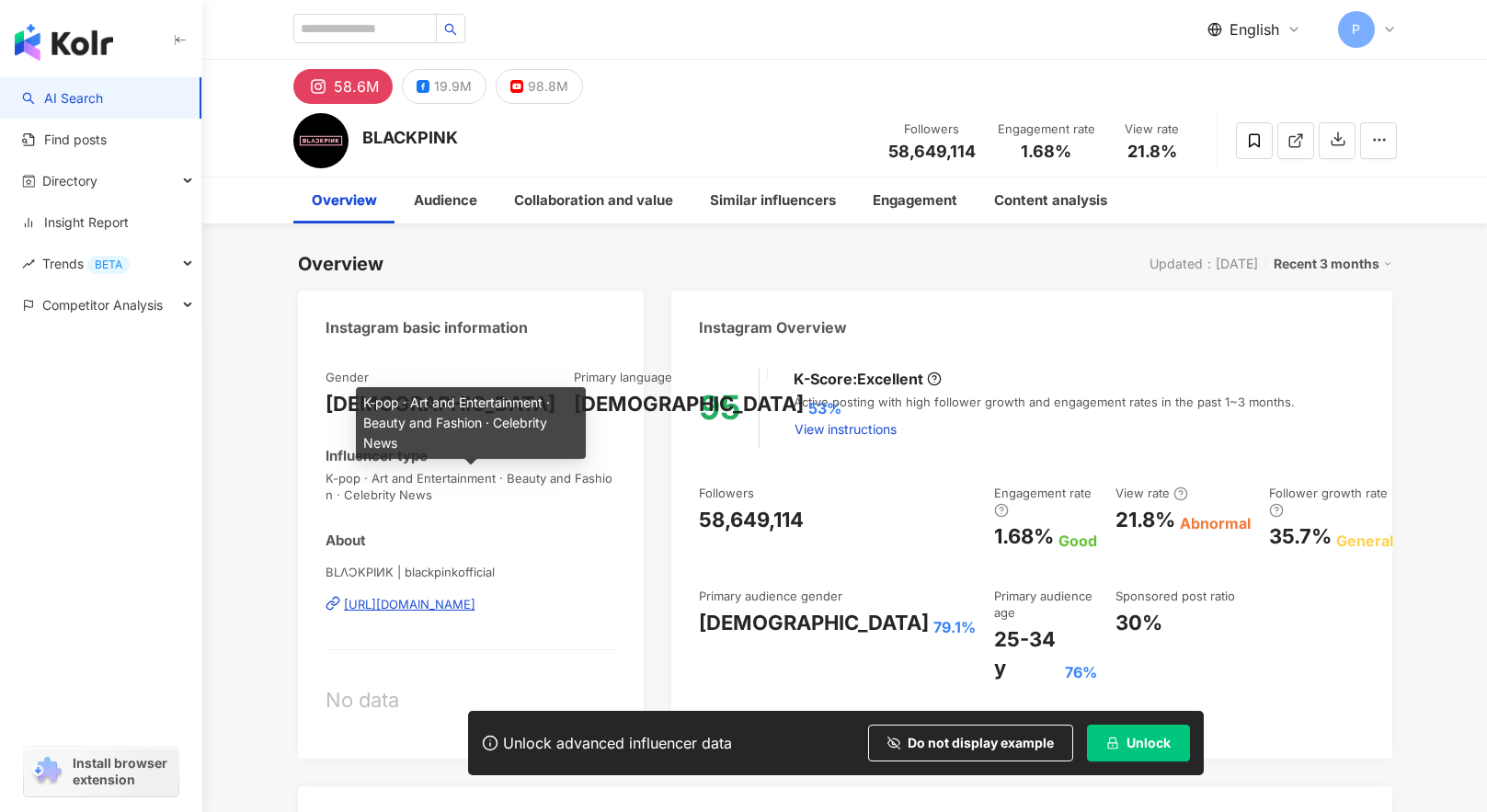
click at [466, 474] on span "K-pop · Art and Entertainment · Beauty and Fashion · Celebrity News" at bounding box center [471, 487] width 291 height 33
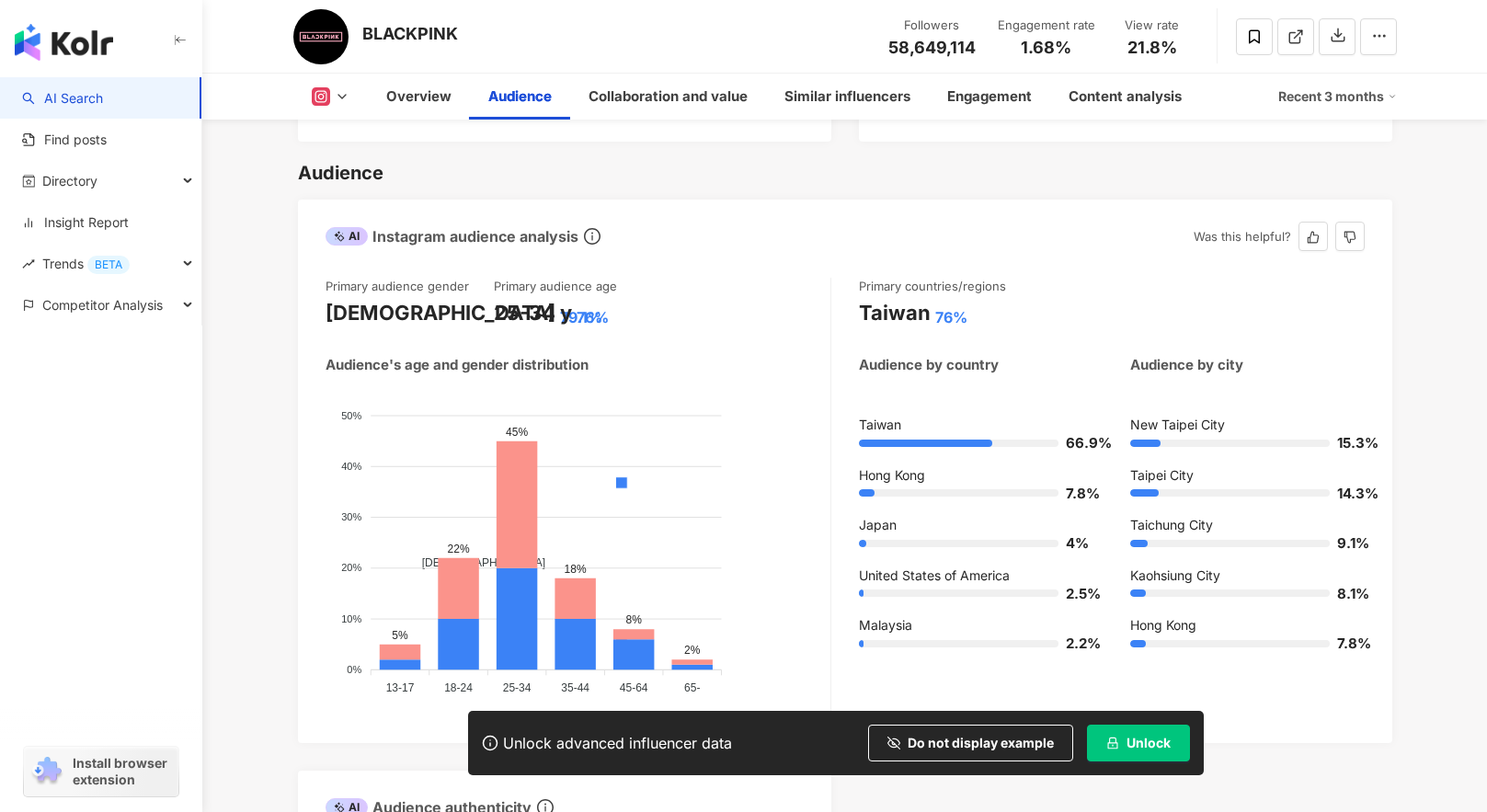
scroll to position [1563, 0]
